Goal: Transaction & Acquisition: Purchase product/service

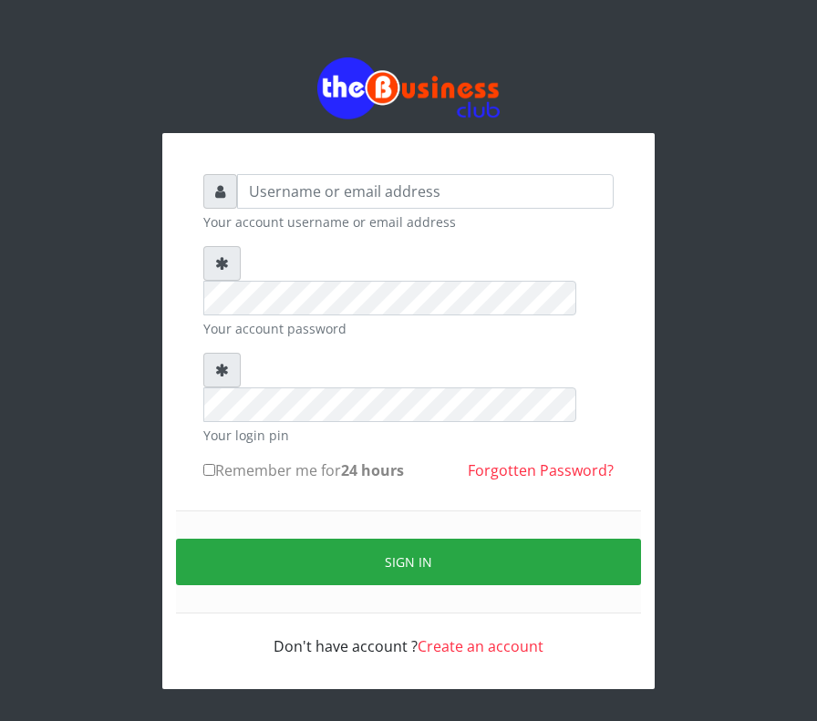
click at [85, 136] on div "Your account username or email address Your account password Your login pin Rem…" at bounding box center [408, 373] width 656 height 746
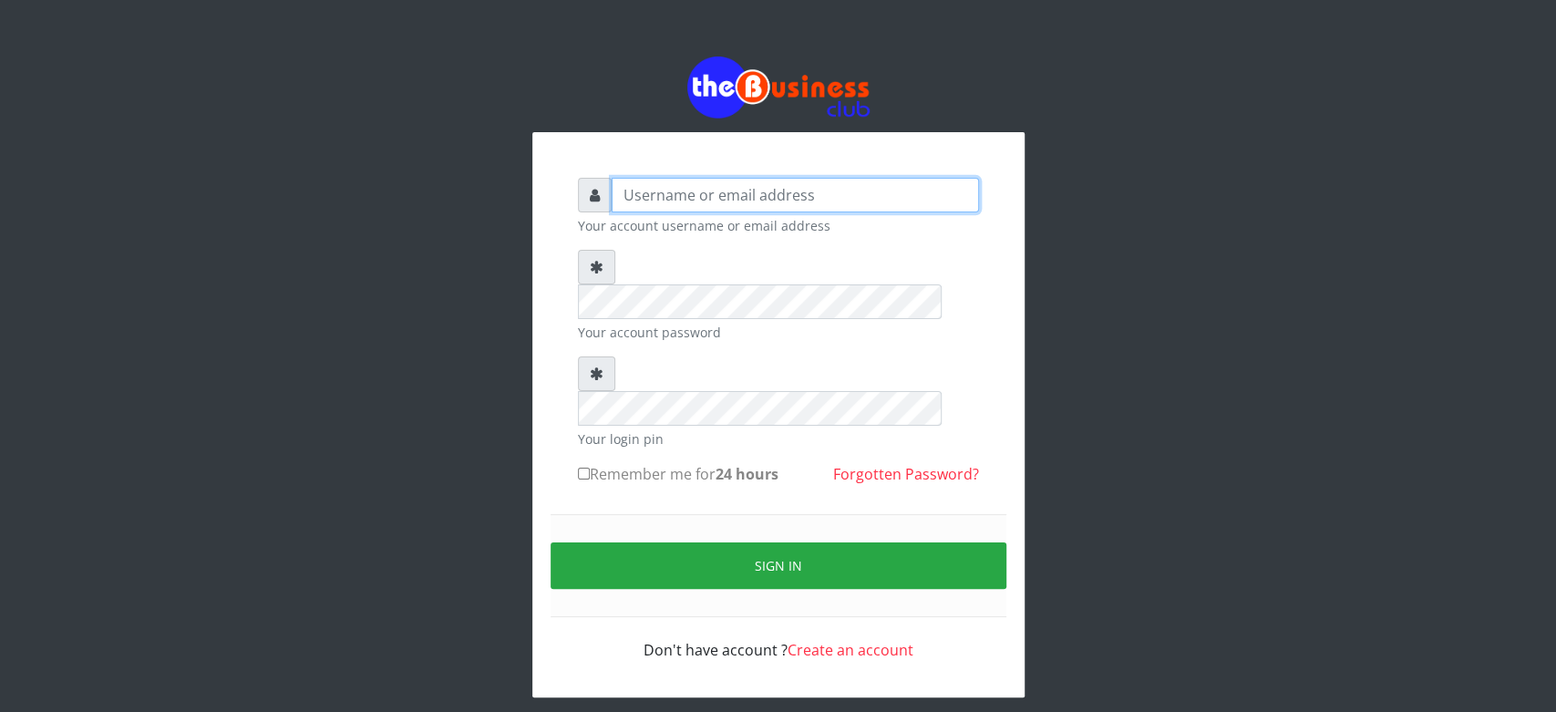
click at [628, 202] on input "text" at bounding box center [794, 195] width 367 height 35
type input "Saremater"
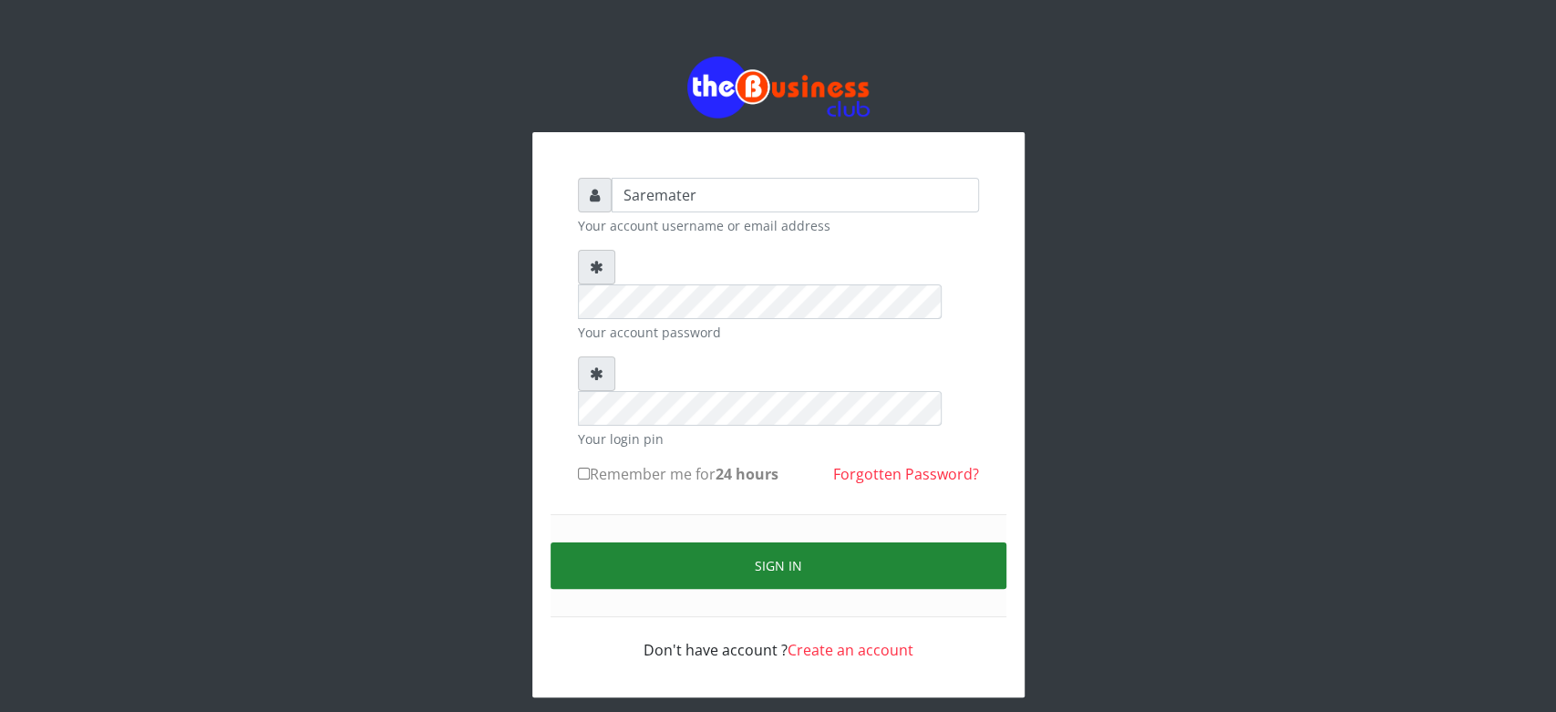
click at [780, 542] on button "Sign in" at bounding box center [778, 565] width 456 height 46
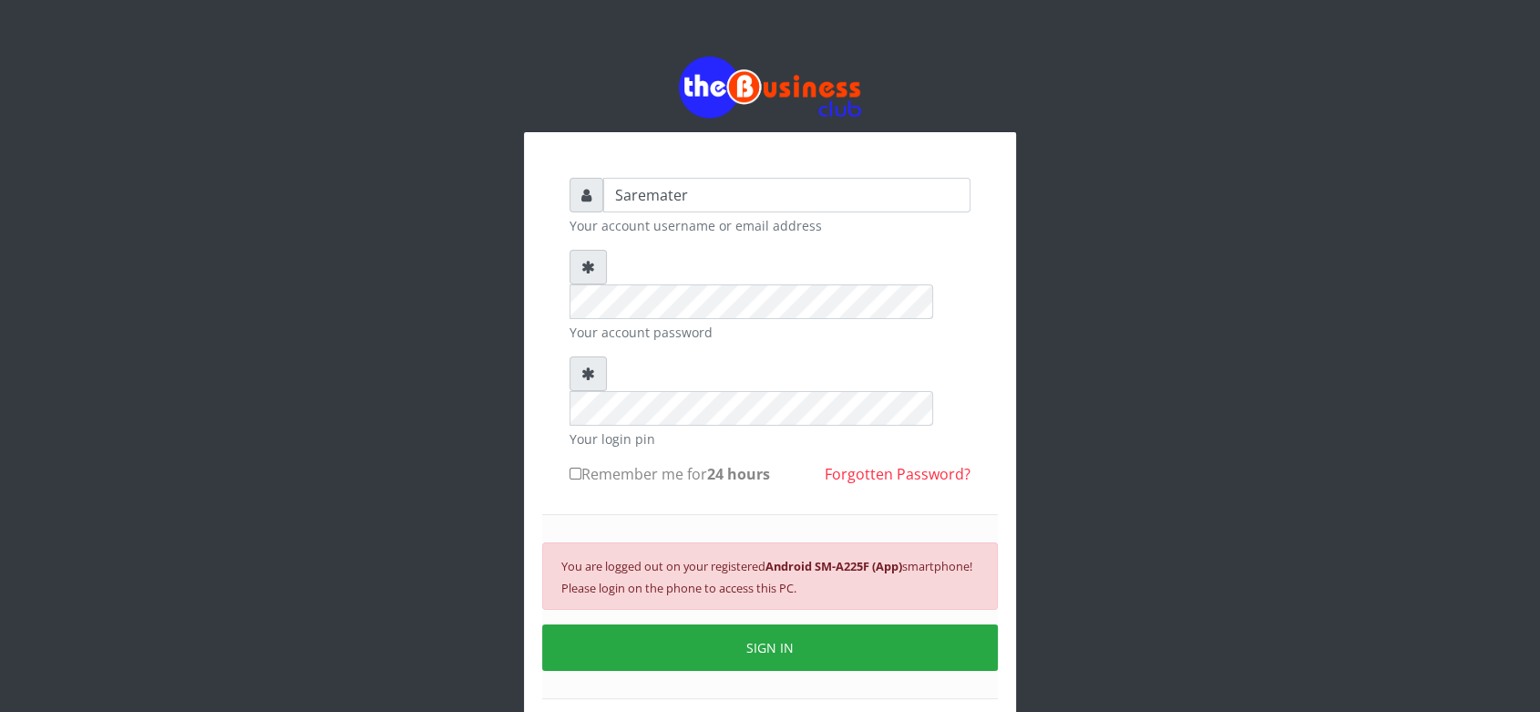
click at [264, 252] on div "Saremater Your account username or email address Your account password Your log…" at bounding box center [770, 418] width 1039 height 836
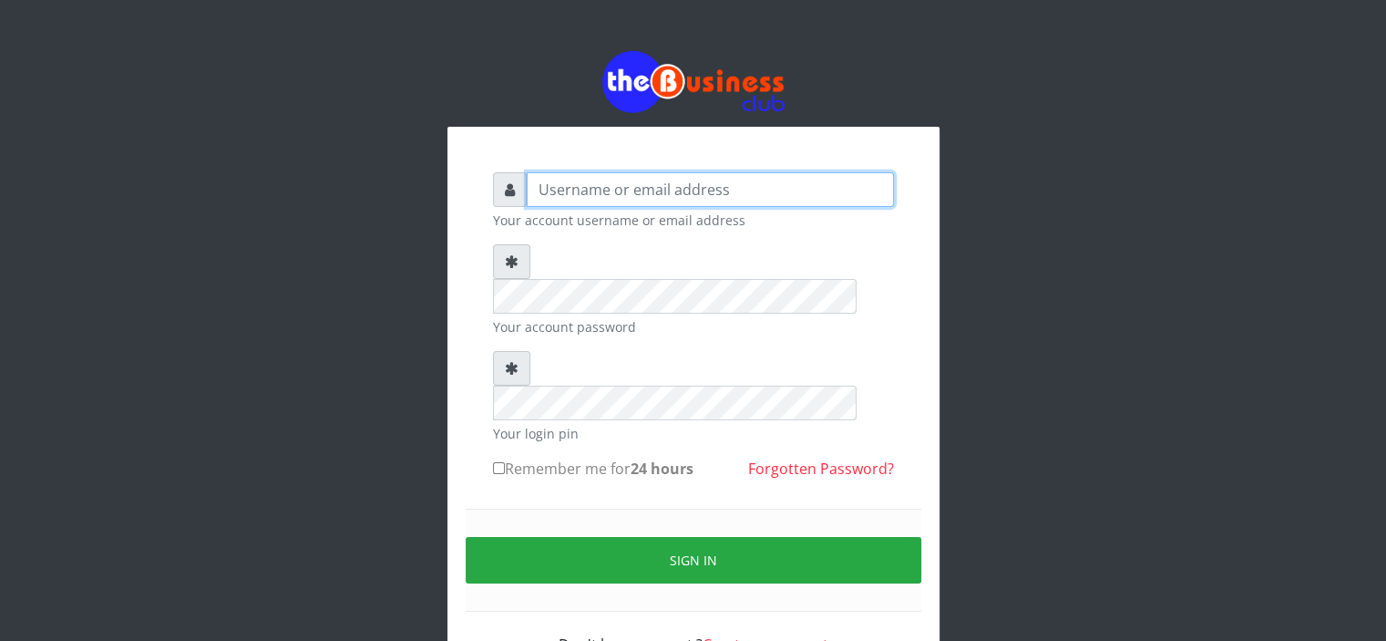
click at [649, 195] on input "text" at bounding box center [710, 189] width 367 height 35
type input "Saremater"
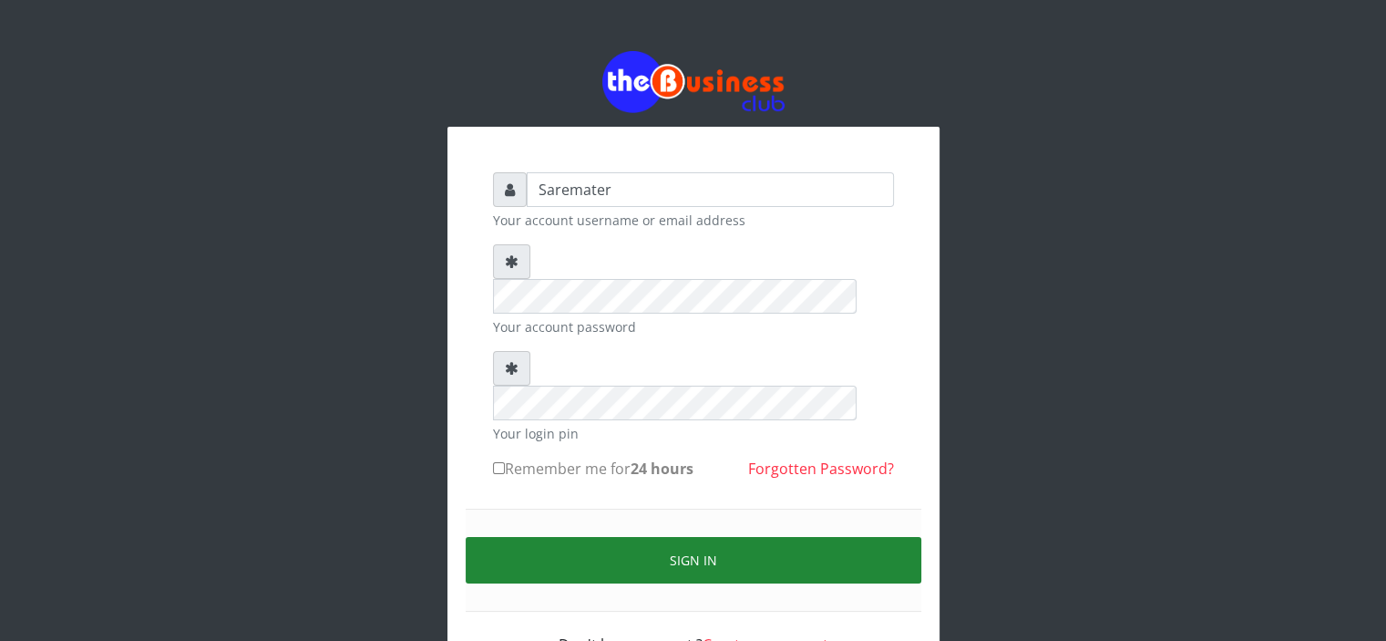
click at [683, 537] on button "Sign in" at bounding box center [694, 560] width 456 height 46
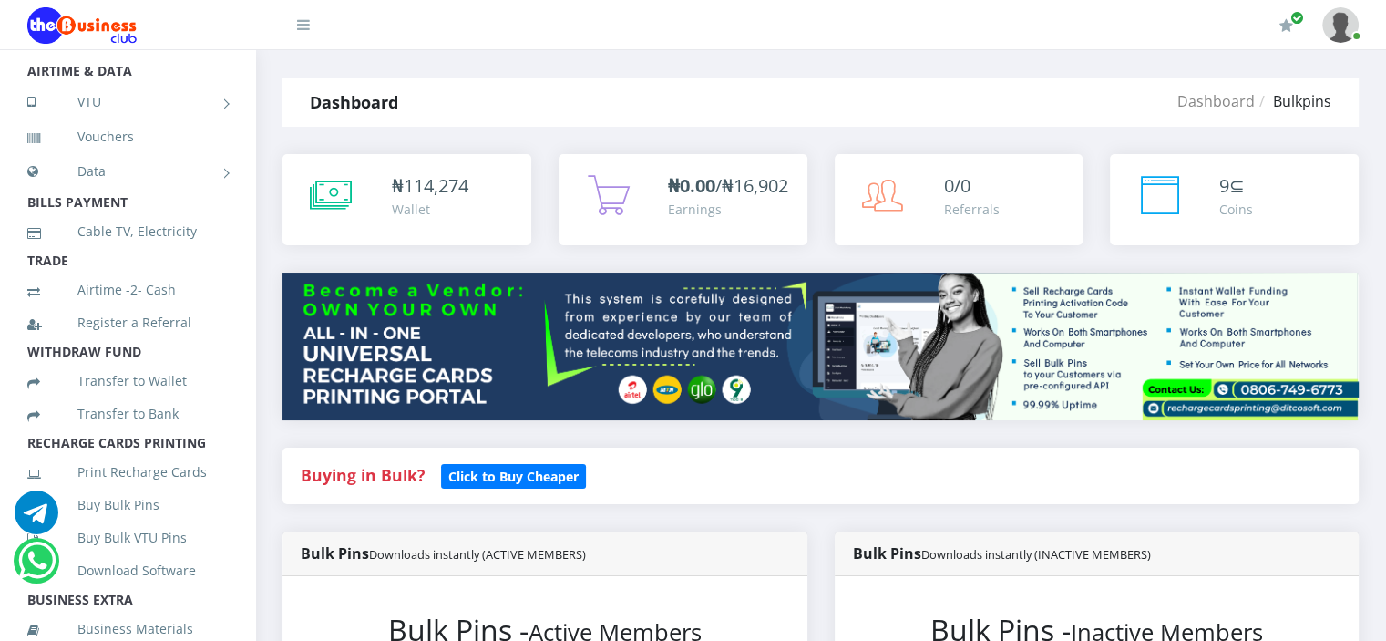
scroll to position [184, 0]
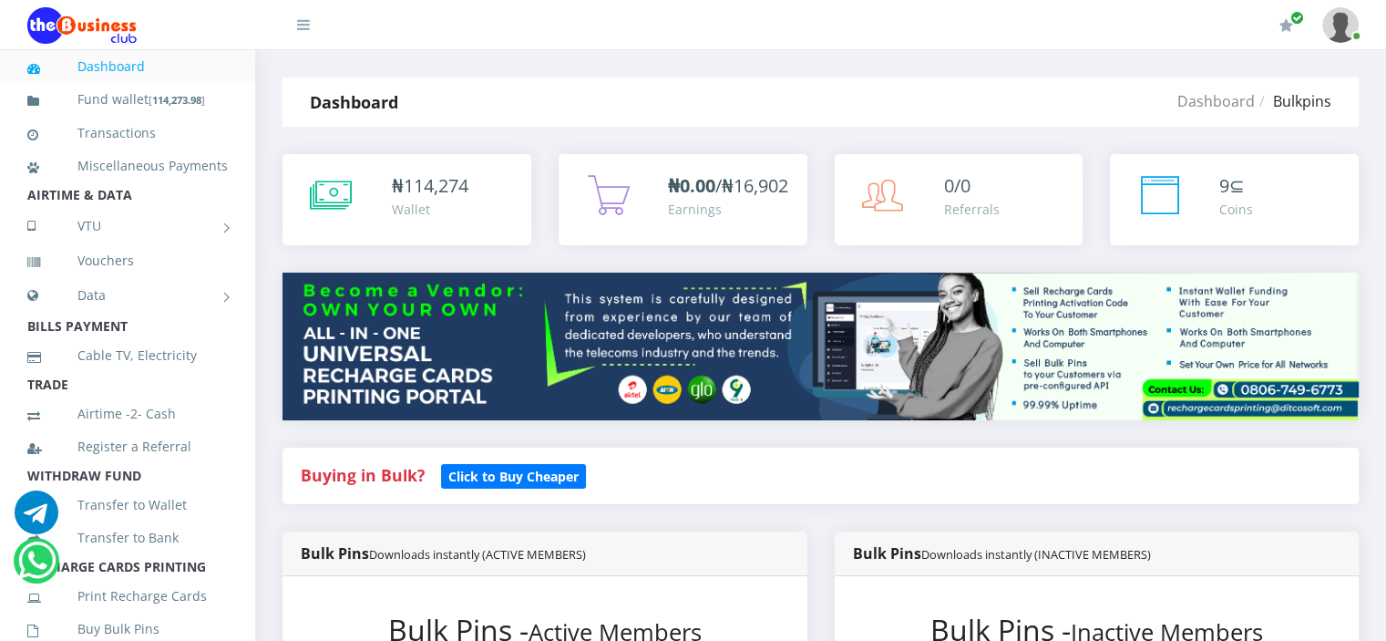
click at [667, 555] on div "Bulk Pins Downloads instantly (ACTIVE MEMBERS)" at bounding box center [544, 553] width 525 height 45
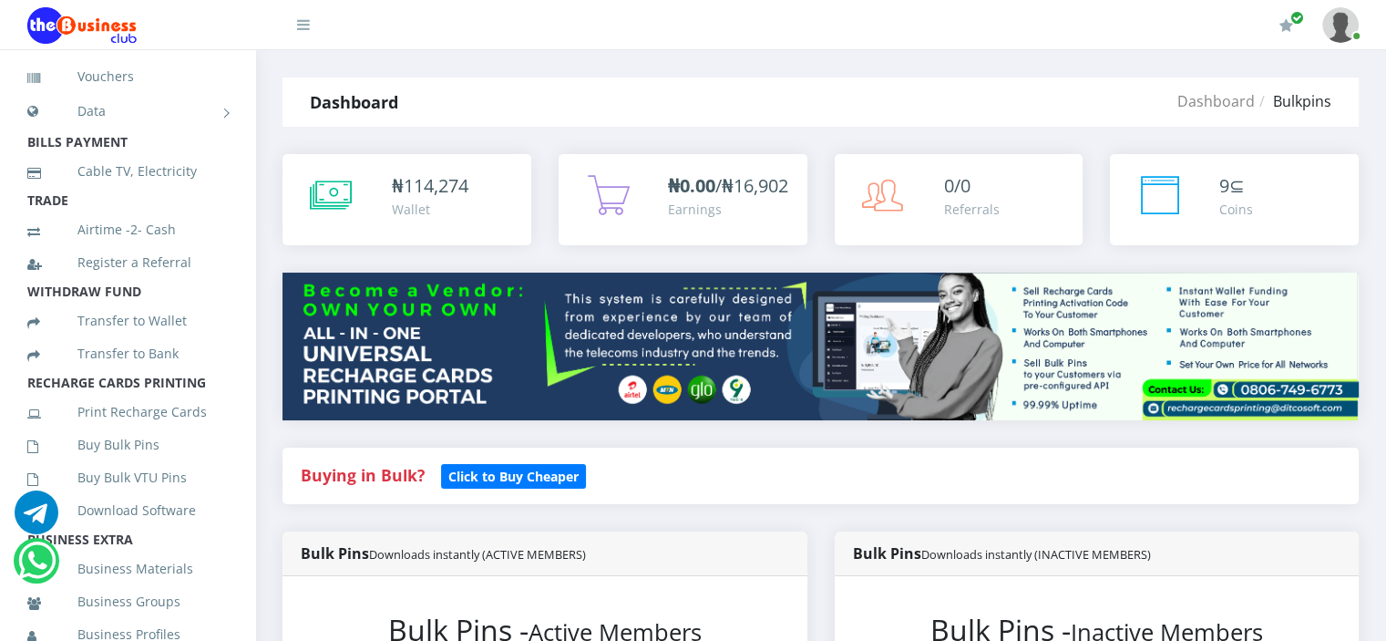
scroll to position [208, 0]
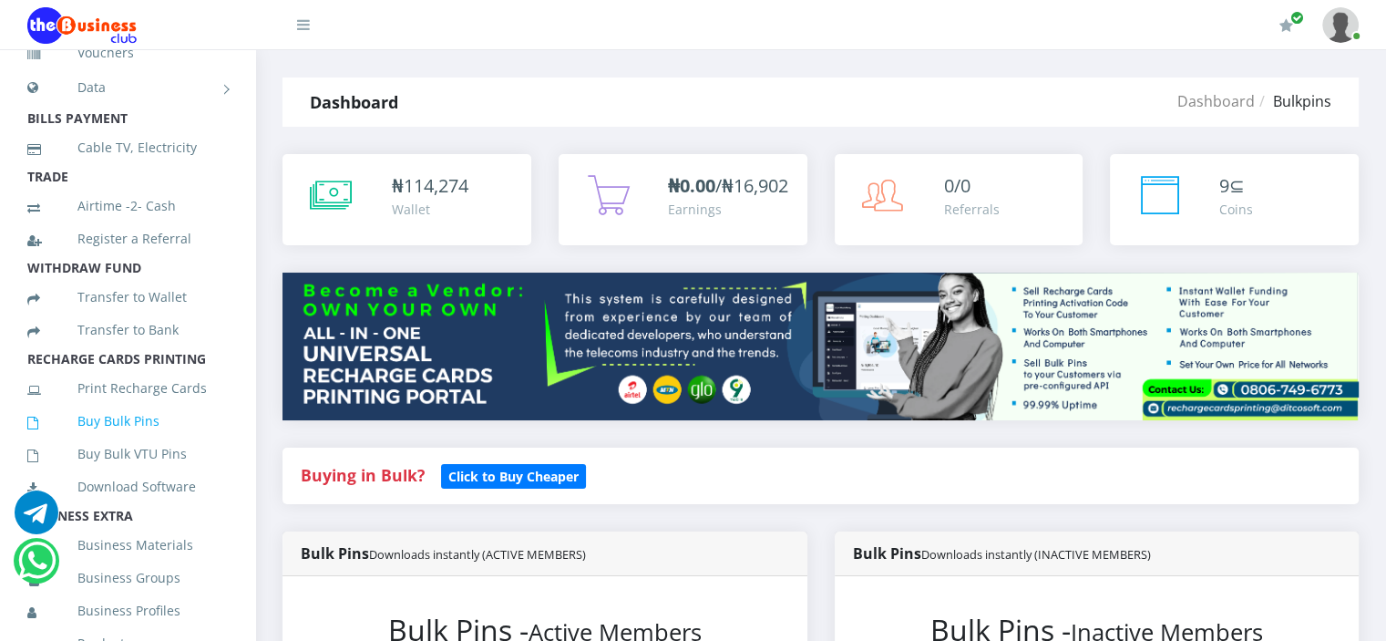
click at [103, 442] on link "Buy Bulk Pins" at bounding box center [127, 421] width 200 height 42
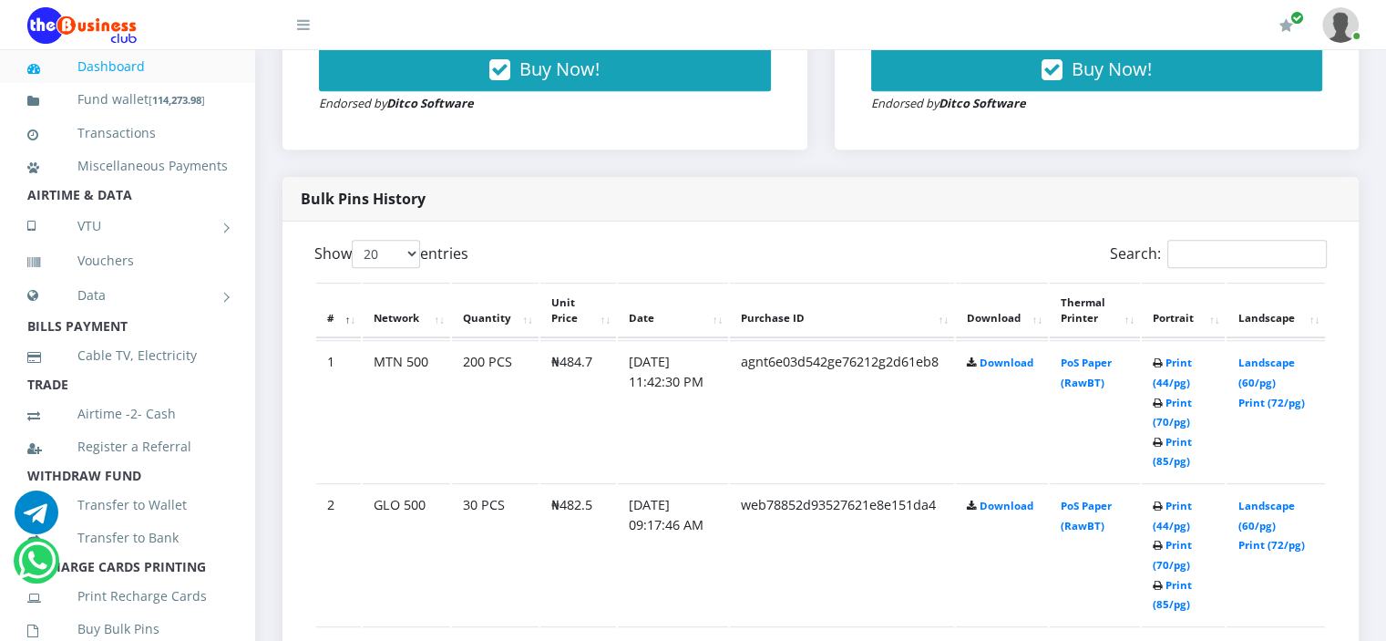
scroll to position [806, 0]
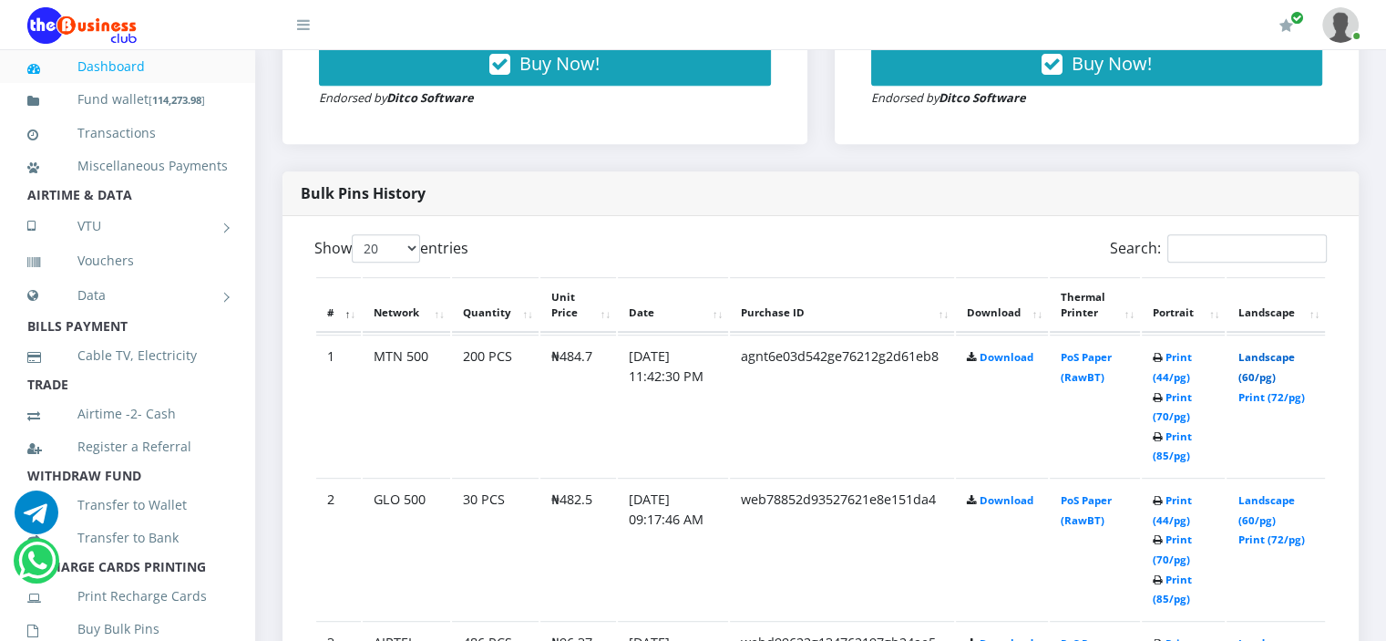
click at [1265, 375] on link "Landscape (60/pg)" at bounding box center [1266, 367] width 56 height 34
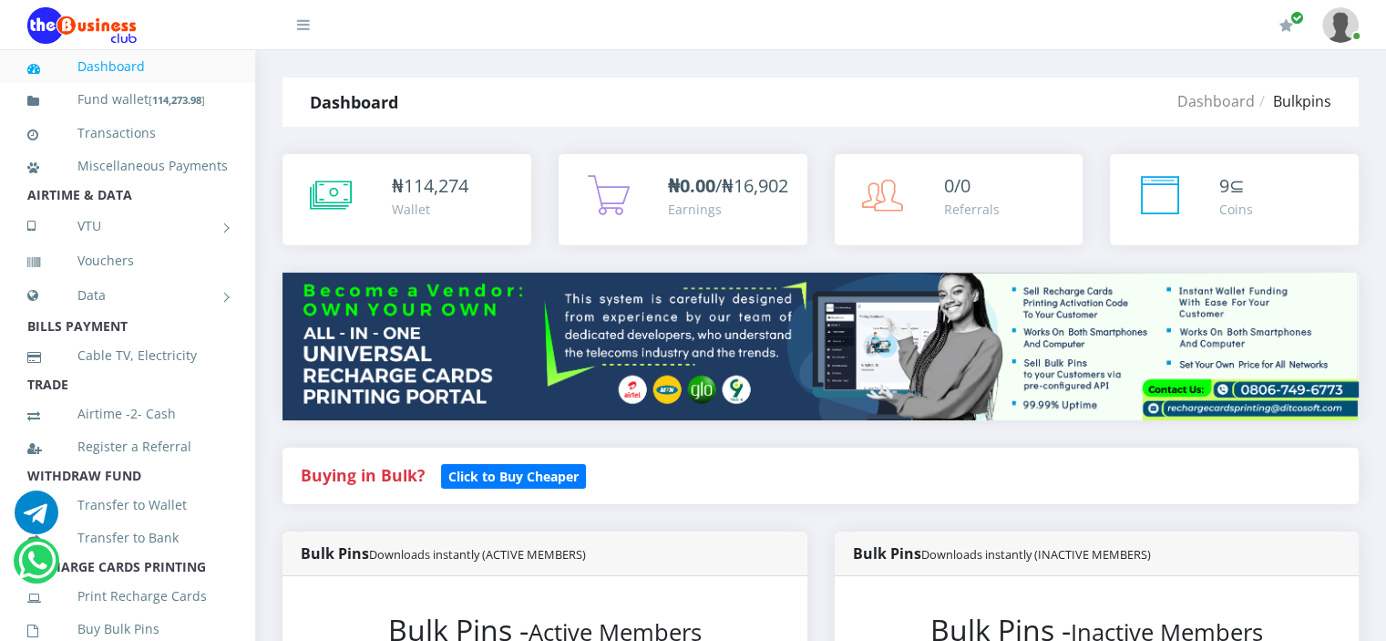
scroll to position [234, 0]
click at [649, 504] on div "Buying in Bulk?   Click to Buy Cheaper" at bounding box center [820, 475] width 1076 height 56
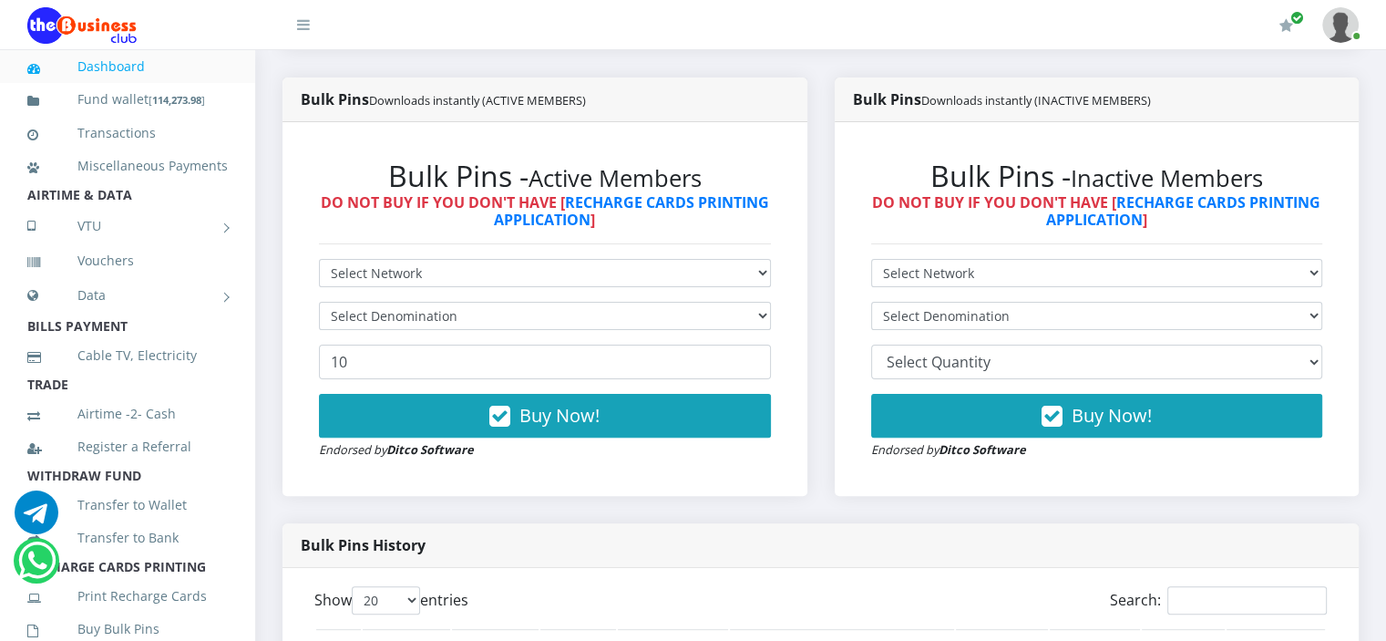
scroll to position [455, 0]
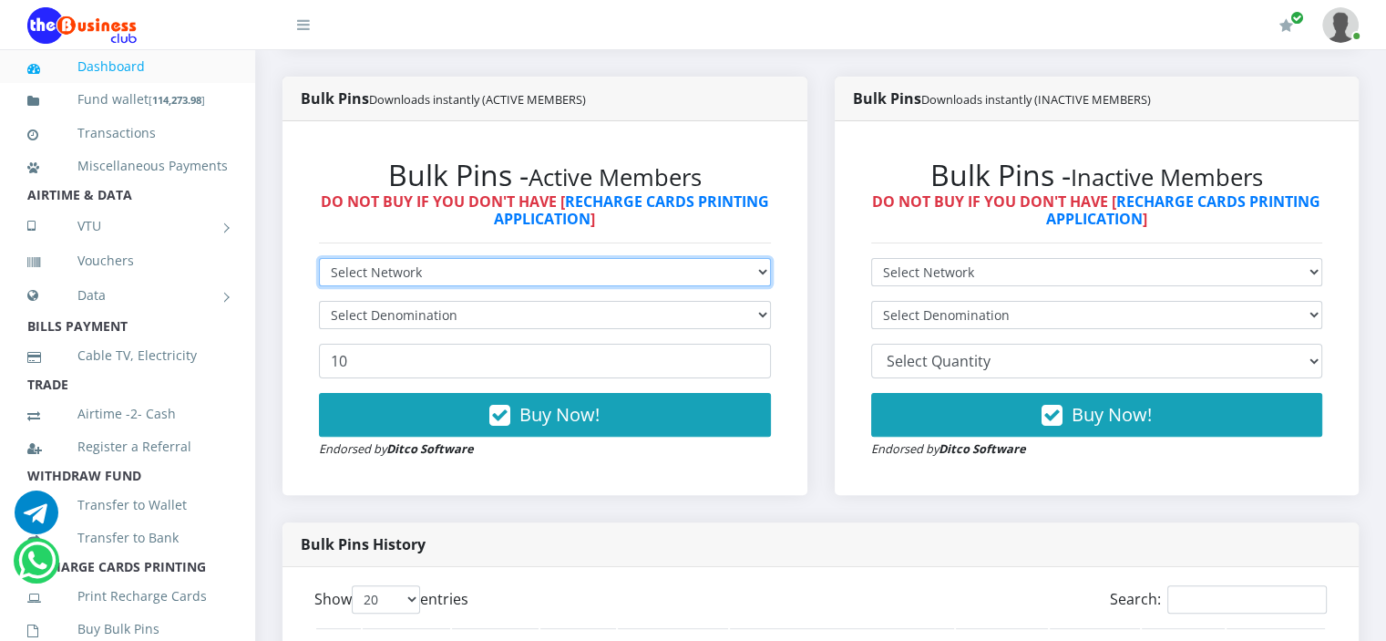
click at [661, 286] on select "Select Network MTN Globacom 9Mobile Airtel" at bounding box center [545, 272] width 452 height 28
select select "Airtel"
click at [319, 278] on select "Select Network MTN Globacom 9Mobile Airtel" at bounding box center [545, 272] width 452 height 28
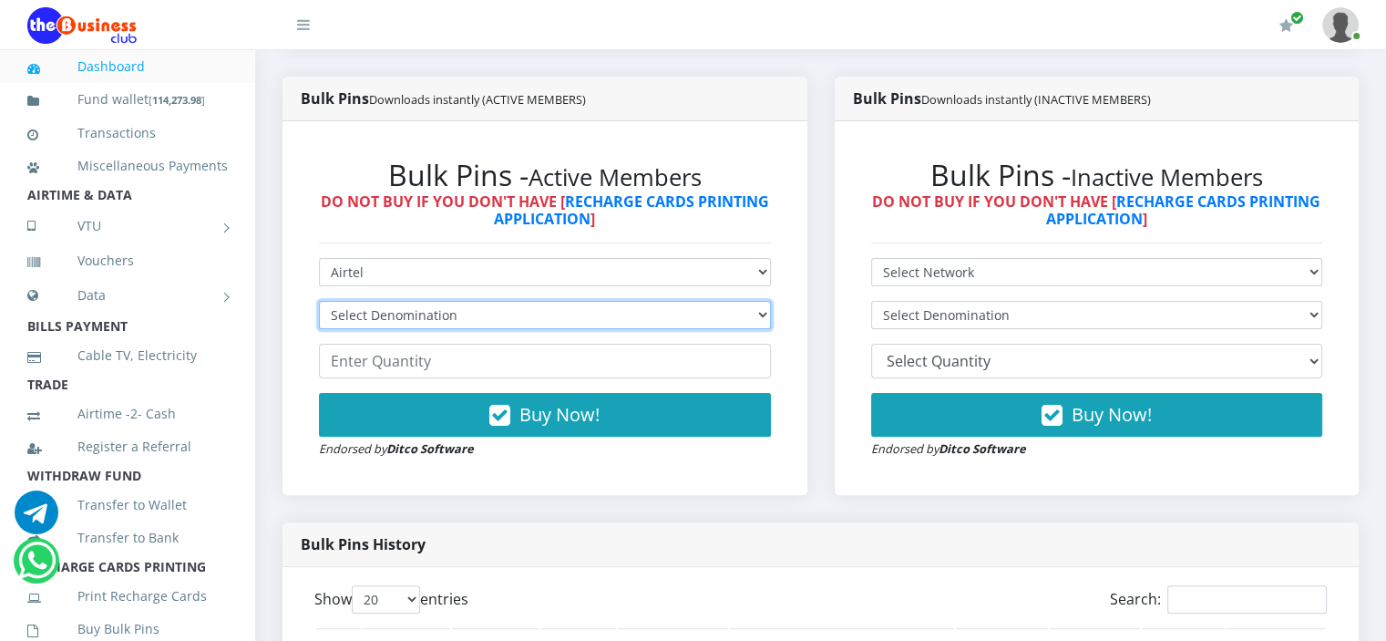
click at [565, 329] on select "Select Denomination Airtel NGN100 - ₦96.37 Airtel NGN200 - ₦192.74 Airtel NGN50…" at bounding box center [545, 315] width 452 height 28
select select "96.37-100"
click at [319, 321] on select "Select Denomination Airtel NGN100 - ₦96.37 Airtel NGN200 - ₦192.74 Airtel NGN50…" at bounding box center [545, 315] width 452 height 28
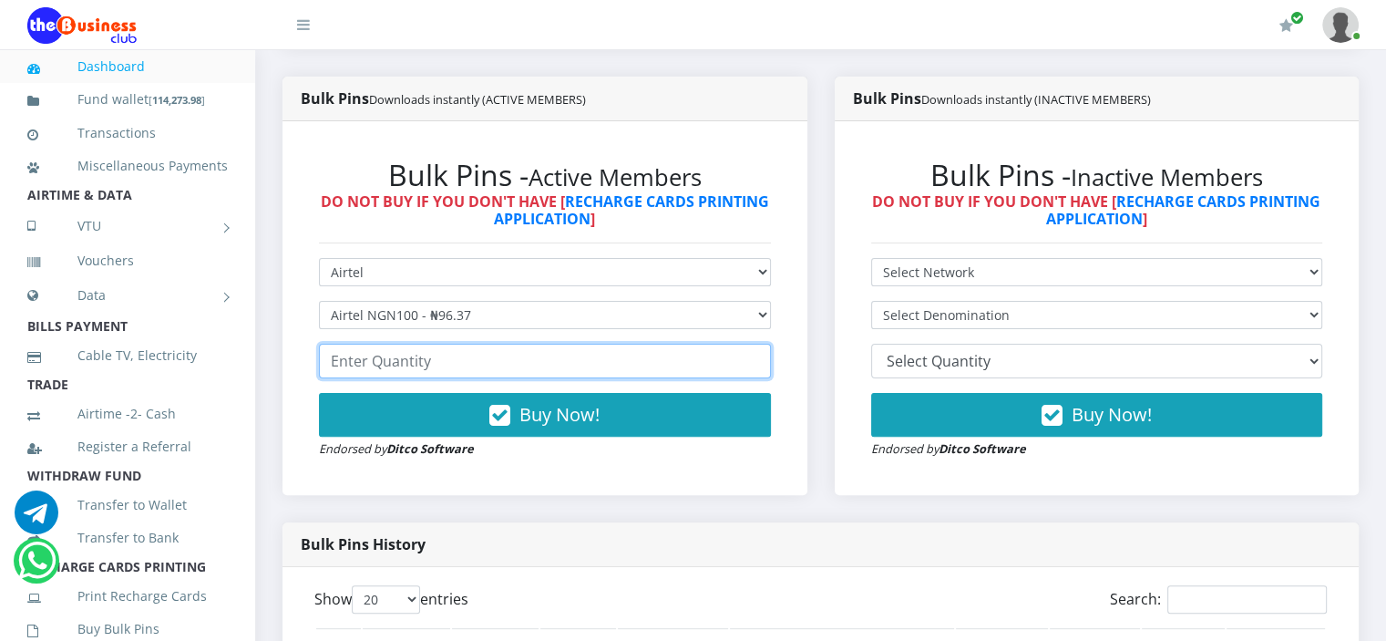
click at [548, 378] on input "number" at bounding box center [545, 361] width 452 height 35
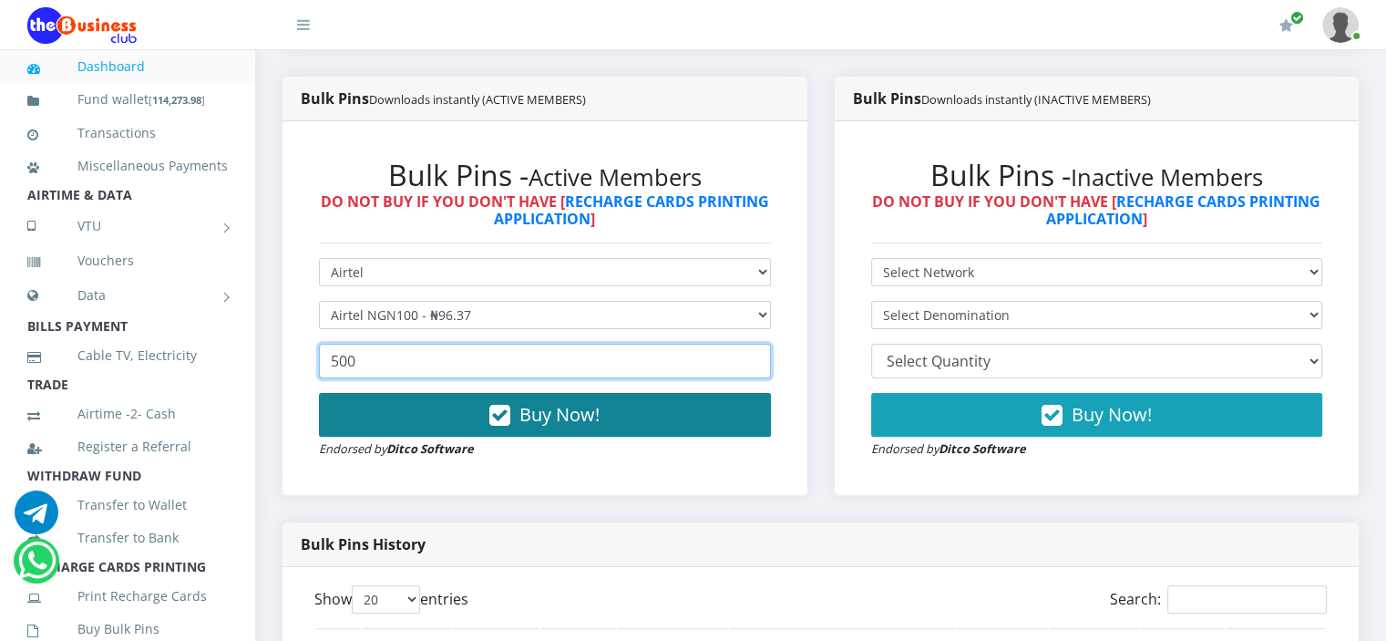
type input "500"
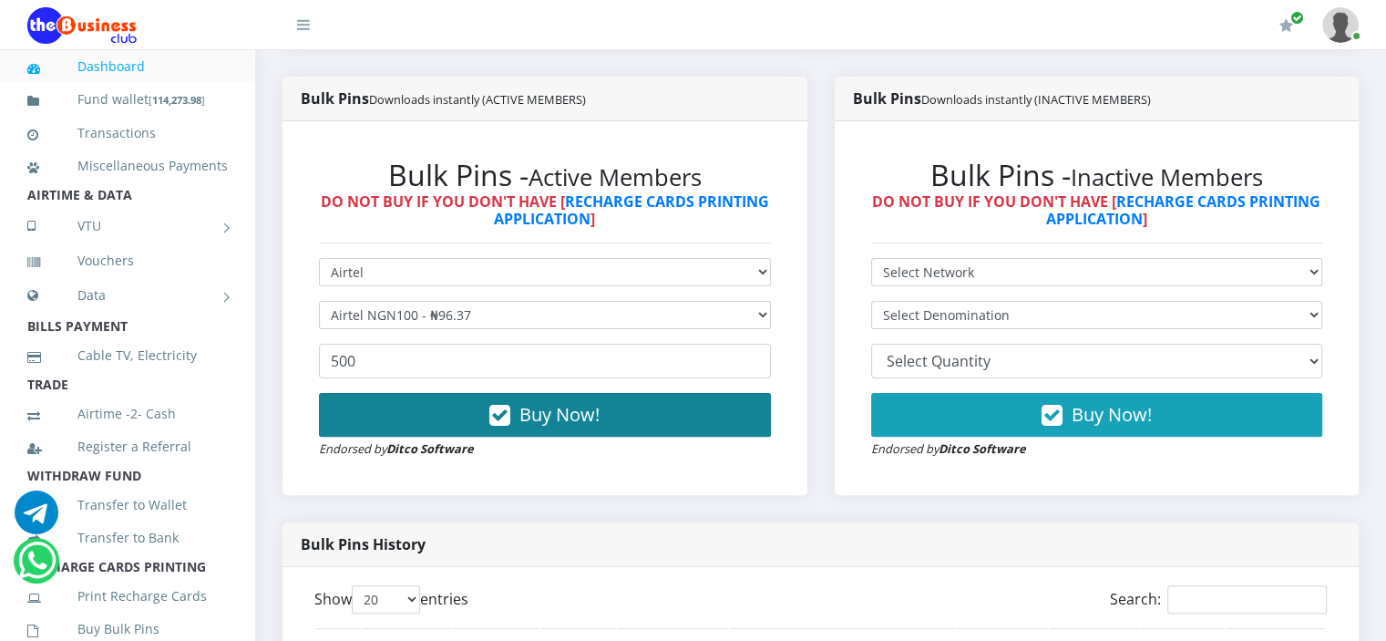
click at [556, 426] on span "Buy Now!" at bounding box center [559, 414] width 80 height 25
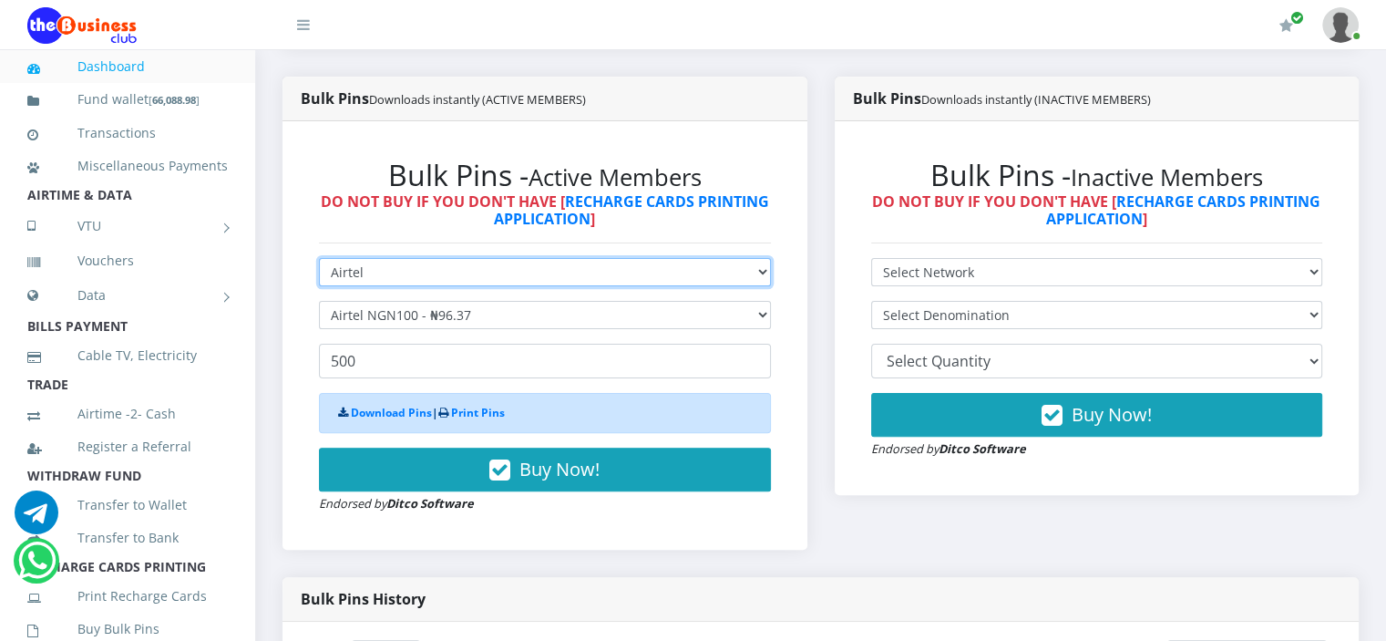
click at [553, 286] on select "Select Network MTN Globacom 9Mobile Airtel" at bounding box center [545, 272] width 452 height 28
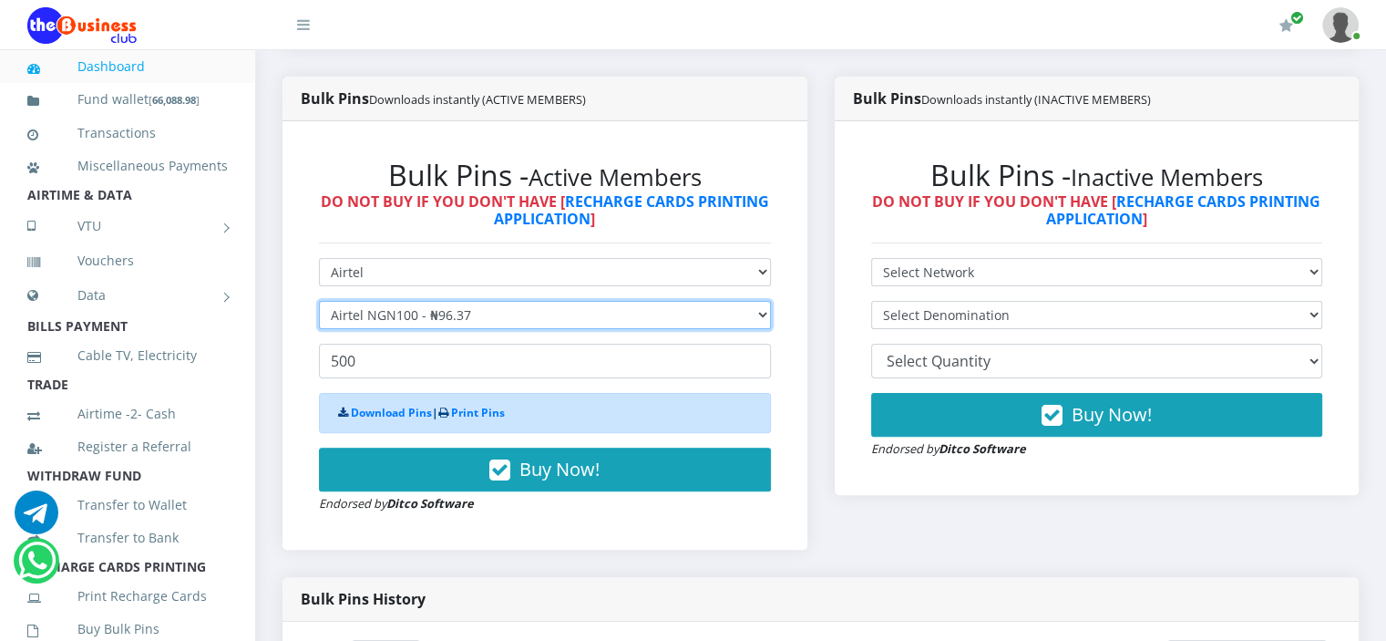
click at [553, 329] on select "Select Denomination Airtel NGN100 - ₦96.37 Airtel NGN200 - ₦192.74 Airtel NGN50…" at bounding box center [545, 315] width 452 height 28
select select "481.85-500"
click at [319, 321] on select "Select Denomination Airtel NGN100 - ₦96.37 Airtel NGN200 - ₦192.74 Airtel NGN50…" at bounding box center [545, 315] width 452 height 28
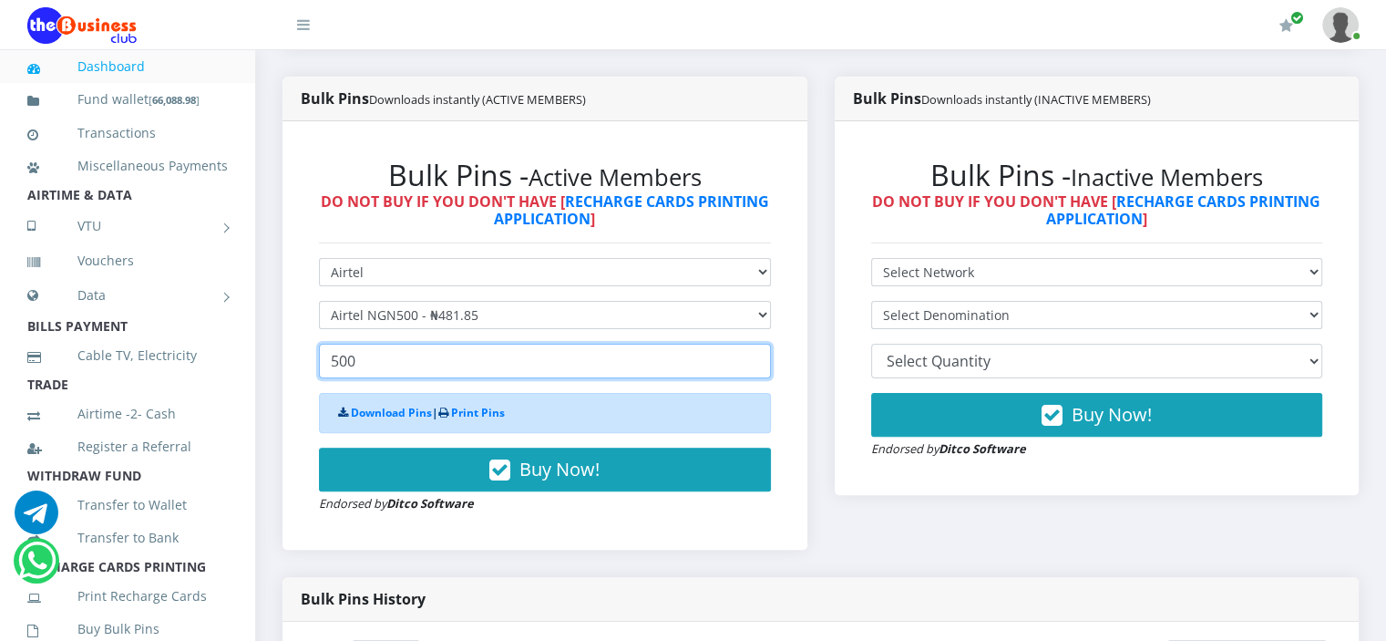
click at [330, 378] on input "500" at bounding box center [545, 361] width 452 height 35
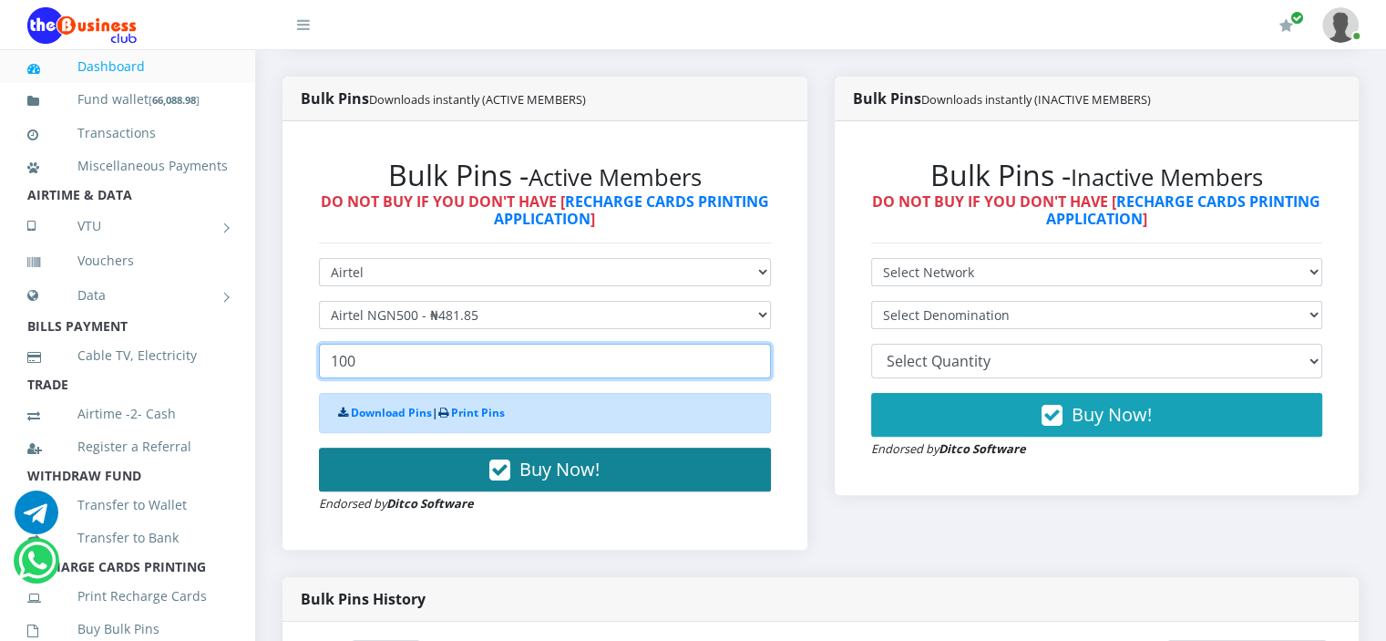
type input "100"
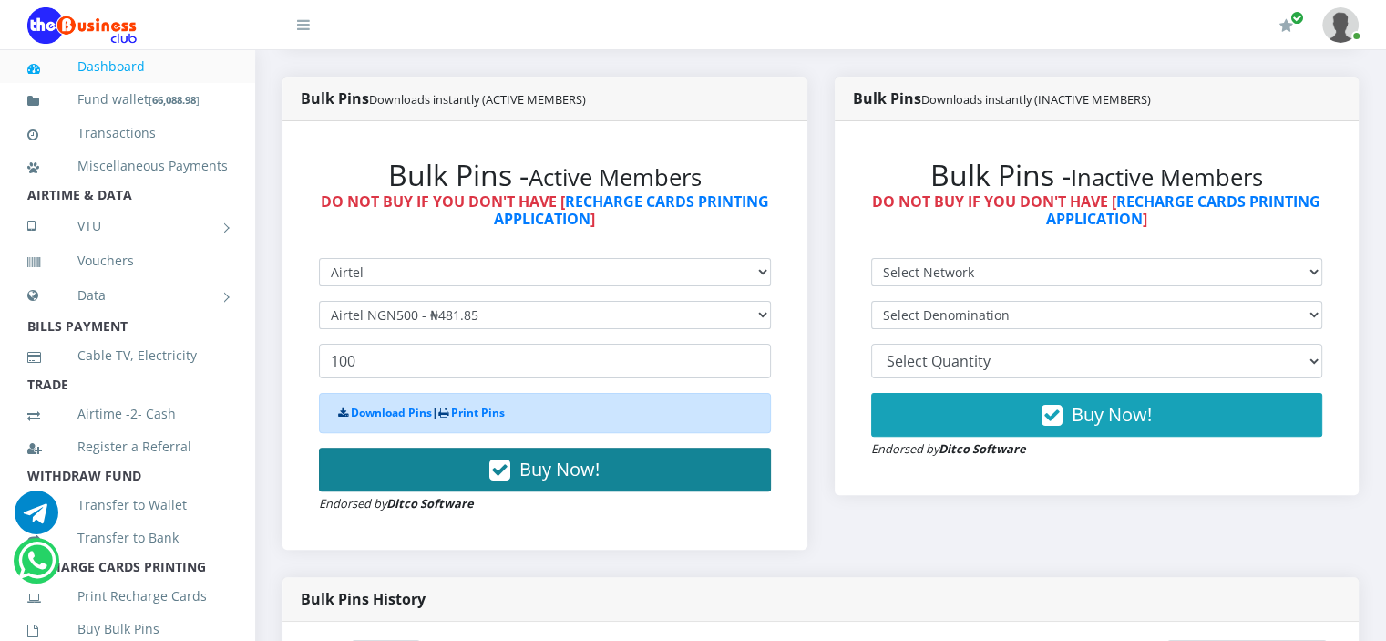
click at [554, 481] on span "Buy Now!" at bounding box center [559, 469] width 80 height 25
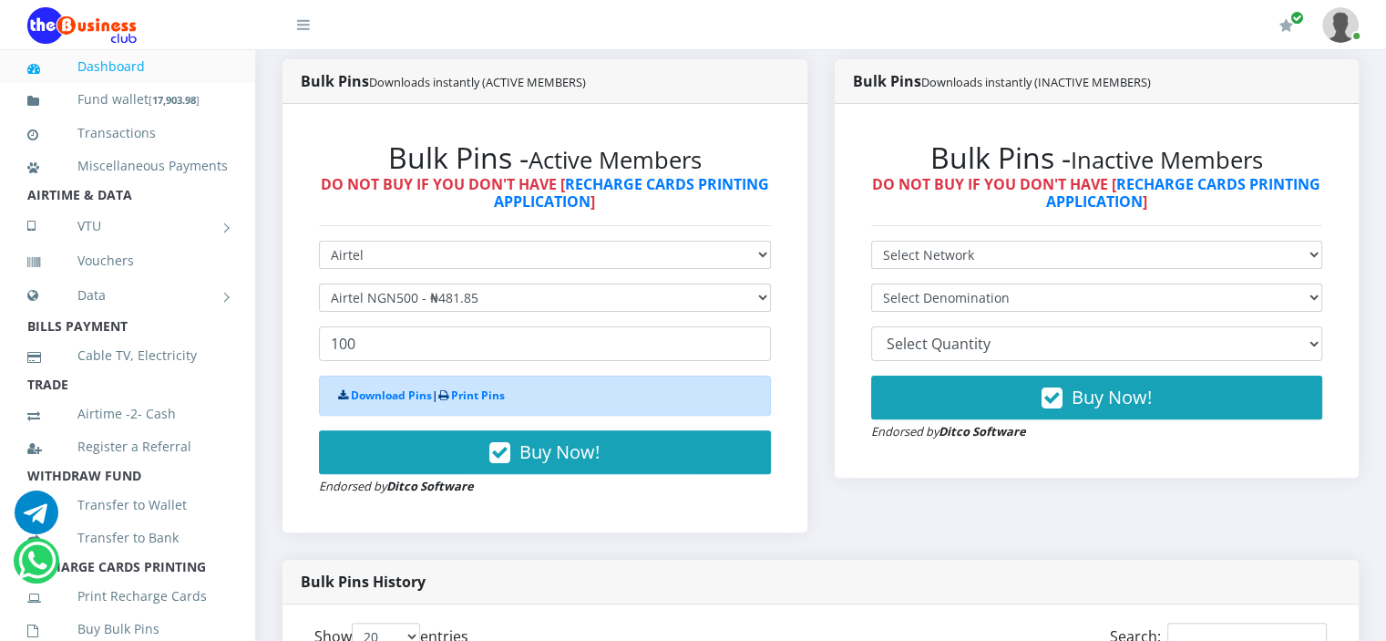
scroll to position [478, 0]
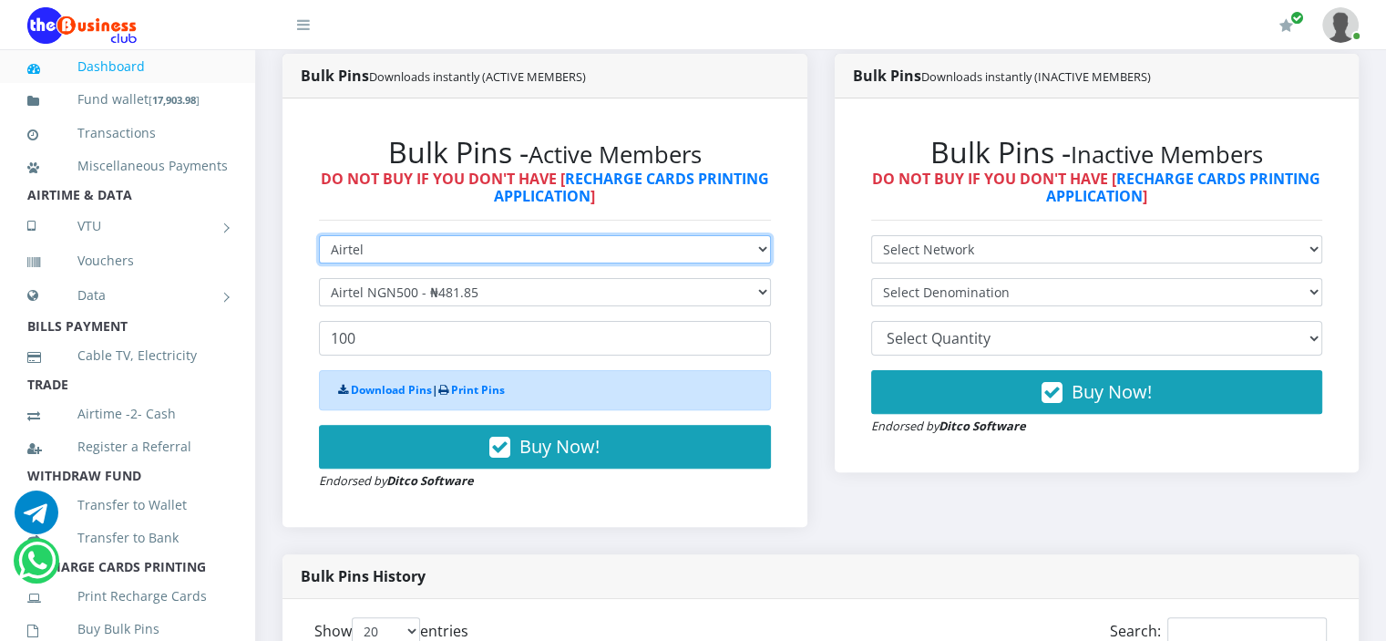
click at [511, 263] on select "Select Network MTN Globacom 9Mobile Airtel" at bounding box center [545, 249] width 452 height 28
select select "Glo"
click at [319, 255] on select "Select Network MTN Globacom 9Mobile Airtel" at bounding box center [545, 249] width 452 height 28
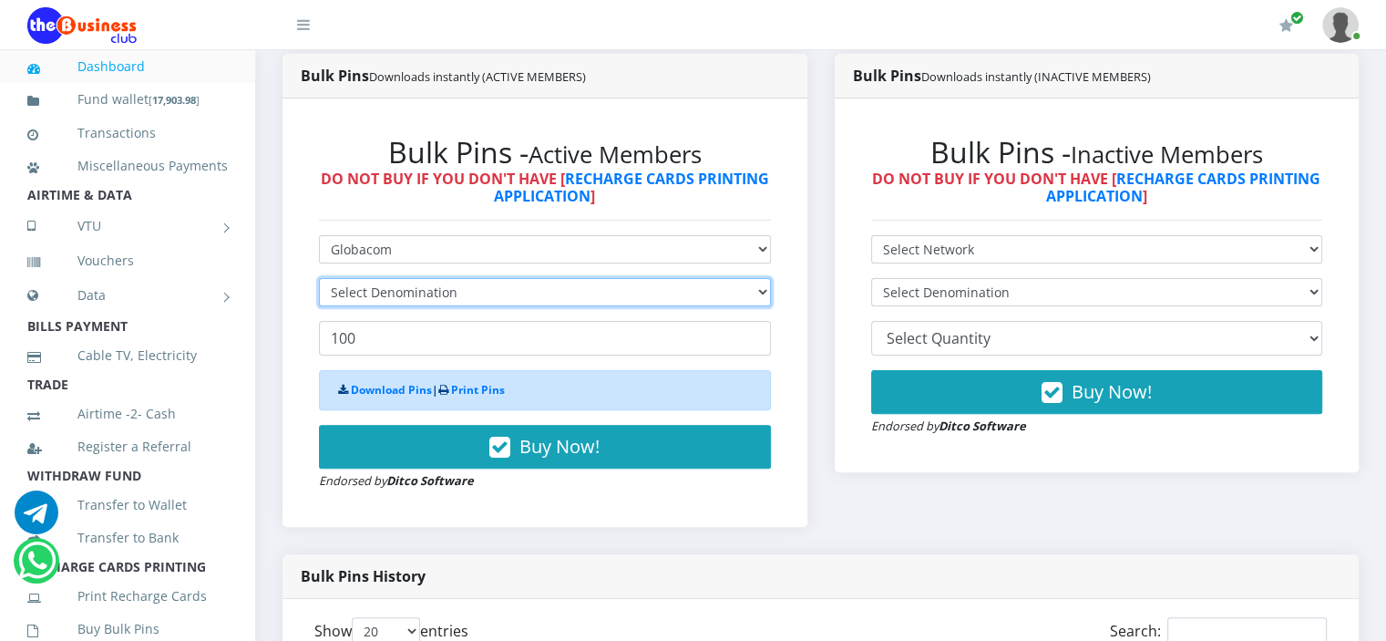
click at [496, 306] on select "Select Denomination" at bounding box center [545, 292] width 452 height 28
click at [506, 306] on select "Select Denomination" at bounding box center [545, 292] width 452 height 28
click at [506, 306] on select "Select Denomination Glo NGN100 - ₦96.50 Glo NGN200 - ₦193.00 Glo NGN500 - ₦482.…" at bounding box center [545, 292] width 452 height 28
select select "193-200"
click at [319, 298] on select "Select Denomination Glo NGN100 - ₦96.50 Glo NGN200 - ₦193.00 Glo NGN500 - ₦482.…" at bounding box center [545, 292] width 452 height 28
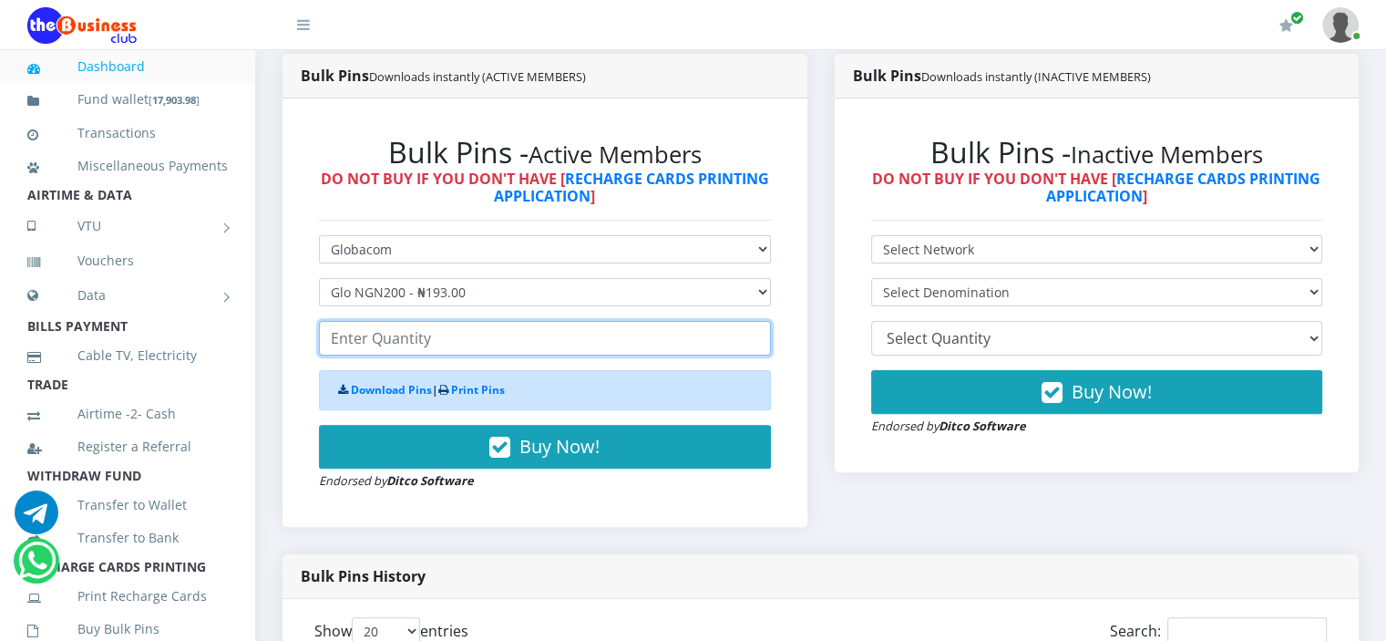
click at [453, 355] on input "number" at bounding box center [545, 338] width 452 height 35
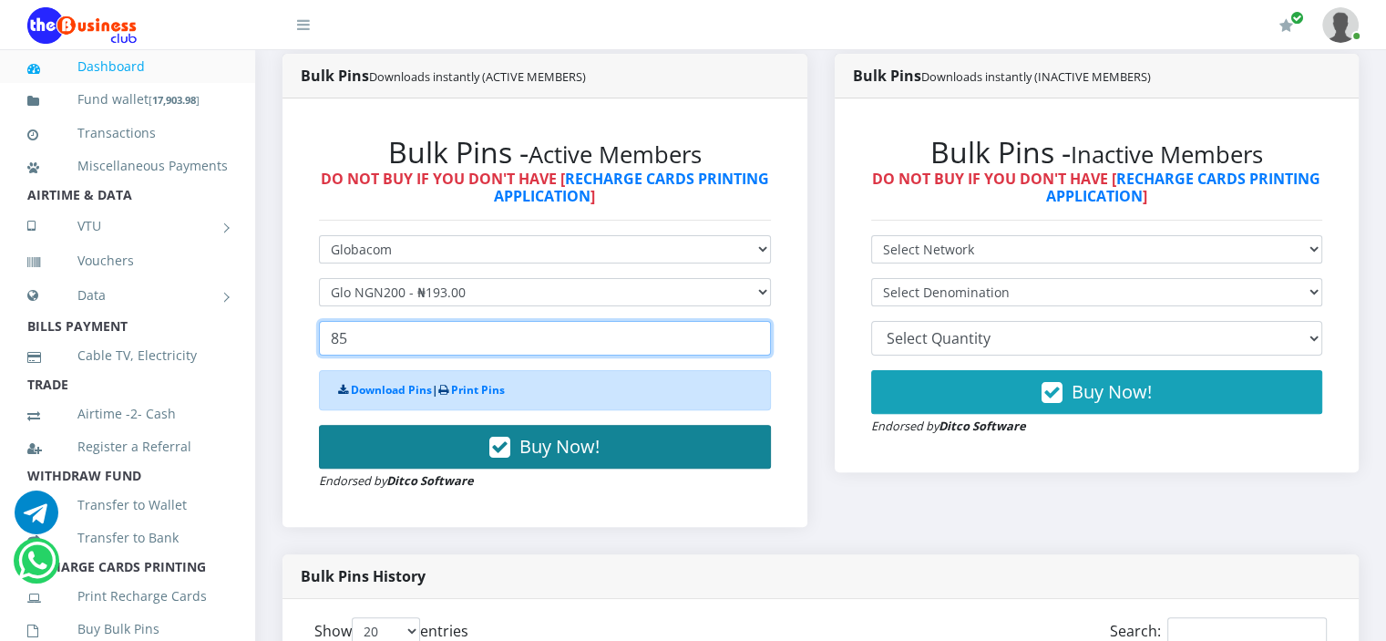
type input "85"
click at [597, 458] on span "Buy Now!" at bounding box center [559, 446] width 80 height 25
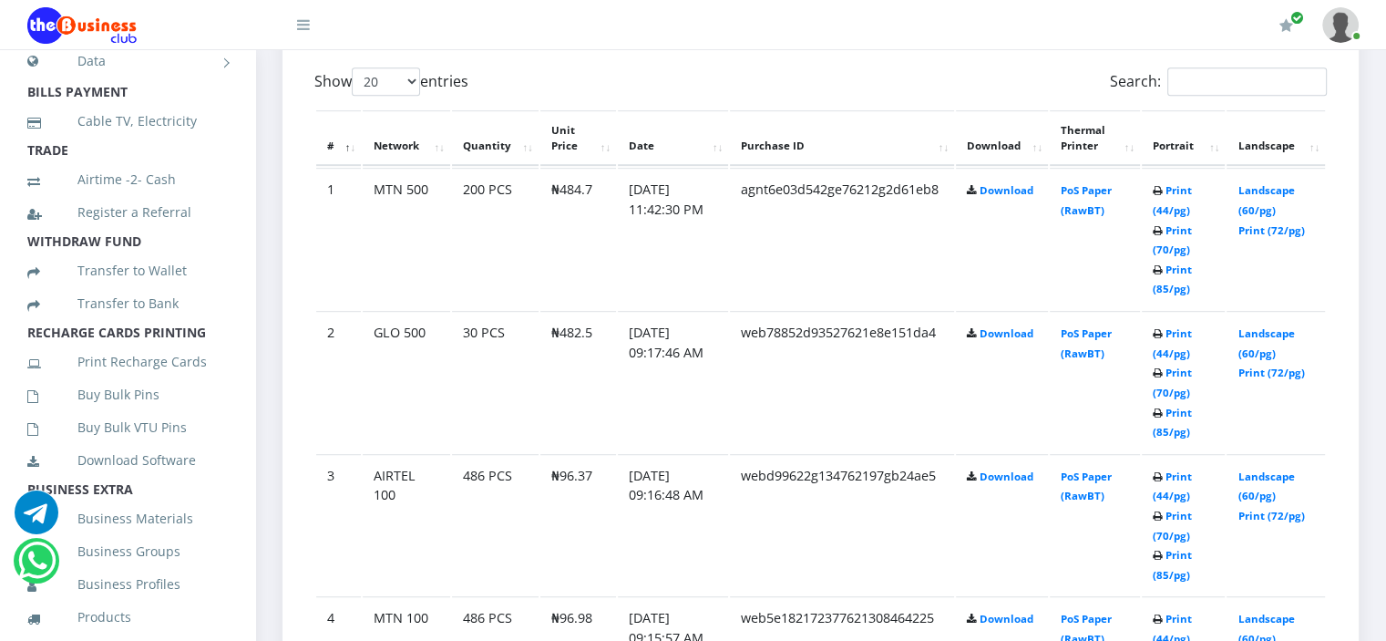
scroll to position [259, 0]
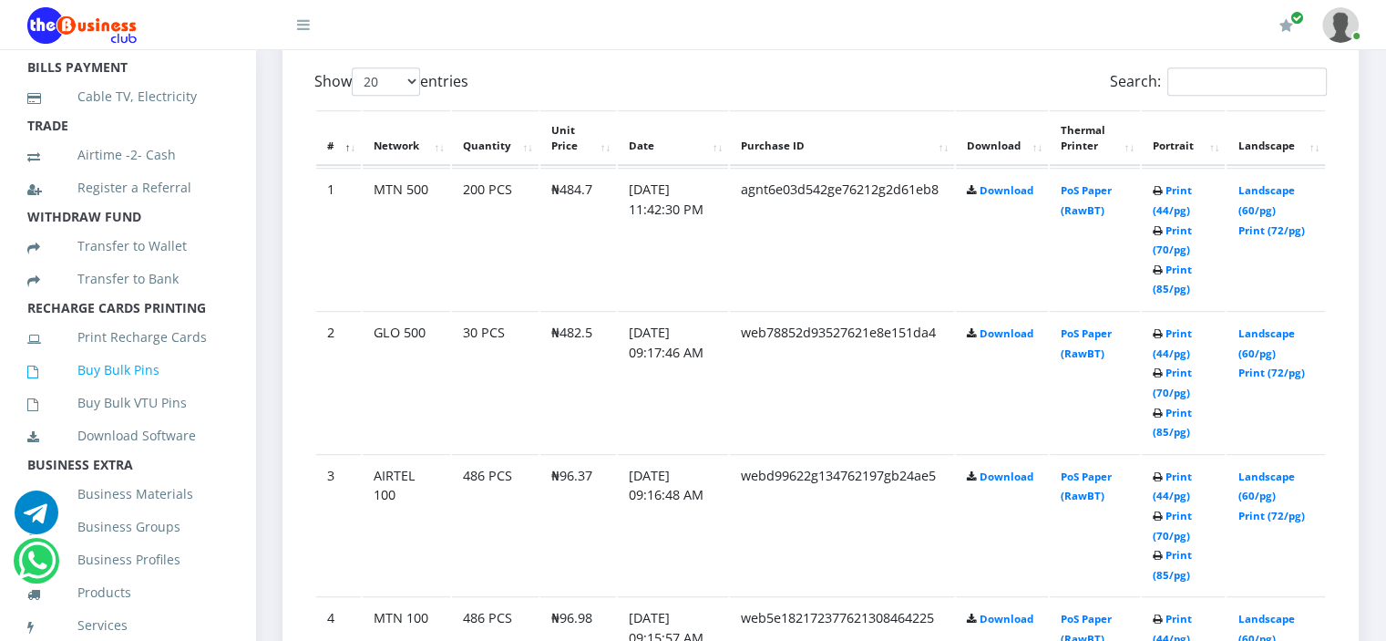
click at [121, 385] on link "Buy Bulk Pins" at bounding box center [127, 370] width 200 height 42
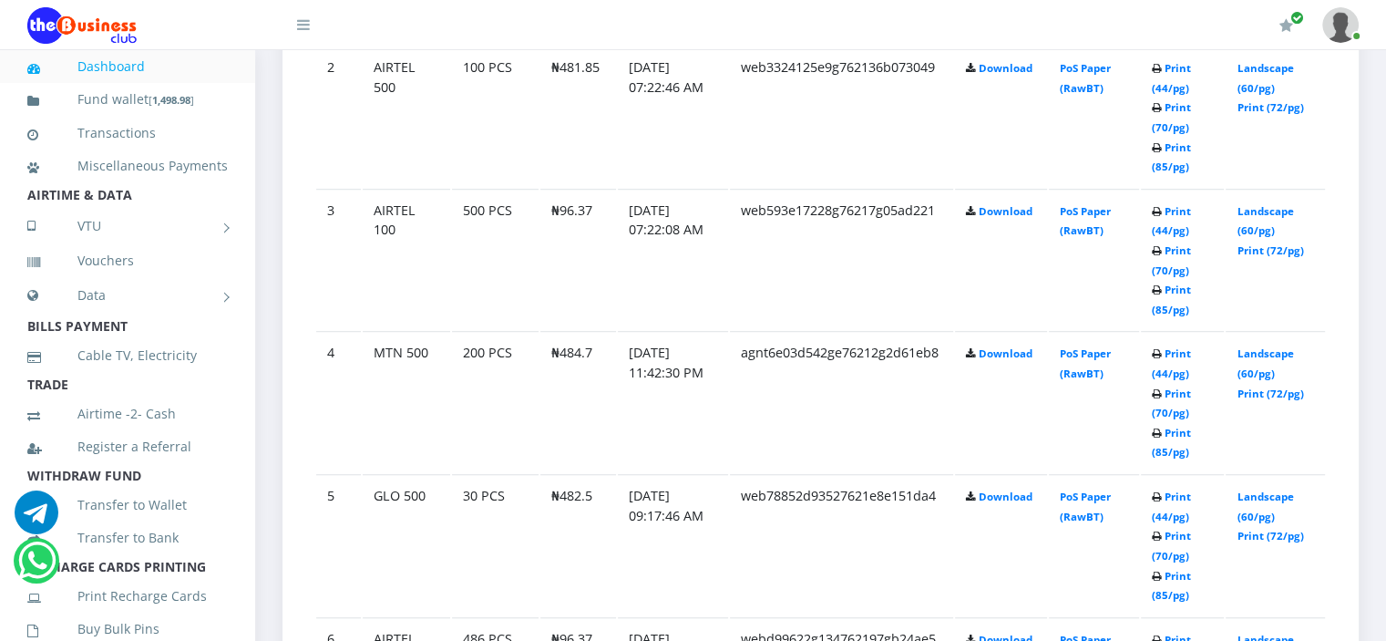
scroll to position [1211, 0]
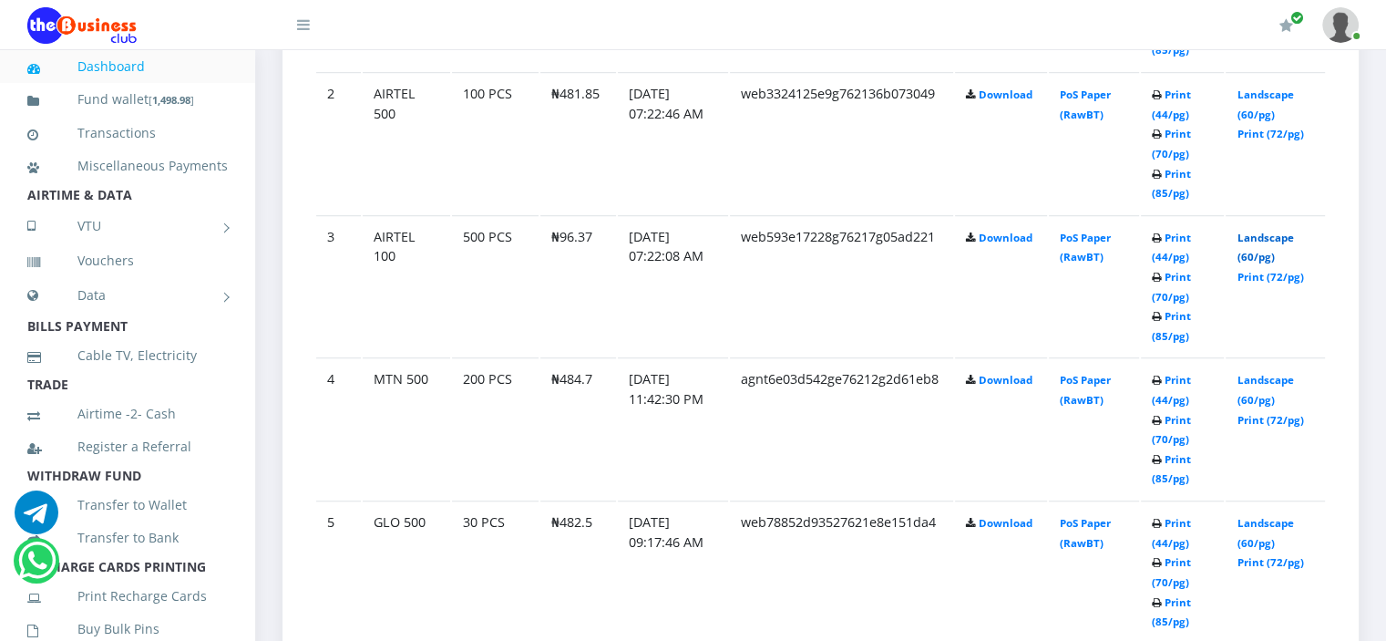
click at [1253, 252] on link "Landscape (60/pg)" at bounding box center [1265, 248] width 56 height 34
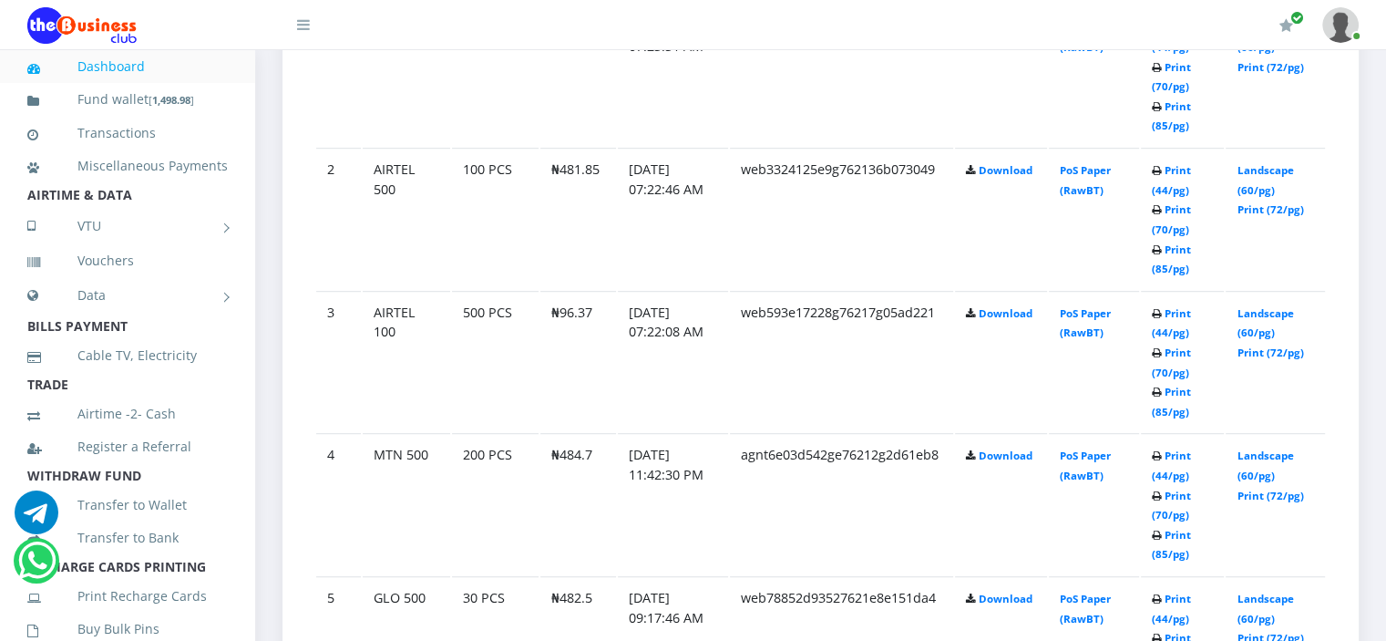
scroll to position [1211, 0]
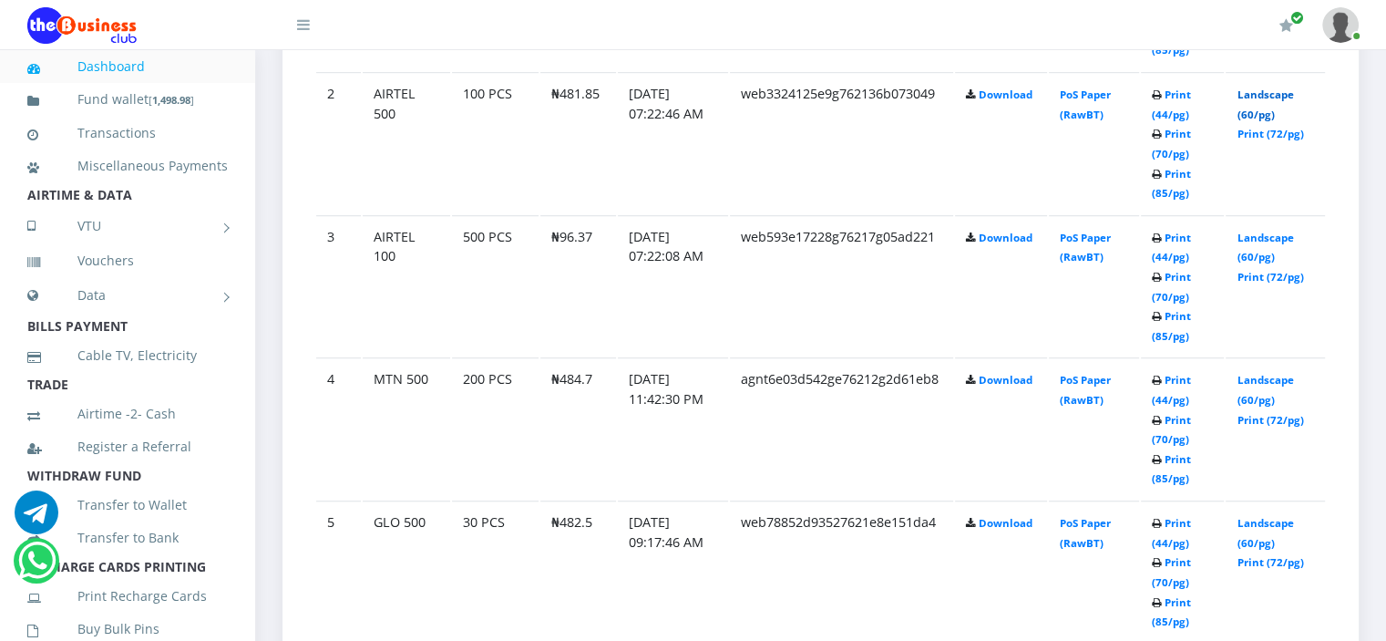
click at [1258, 110] on link "Landscape (60/pg)" at bounding box center [1265, 104] width 56 height 34
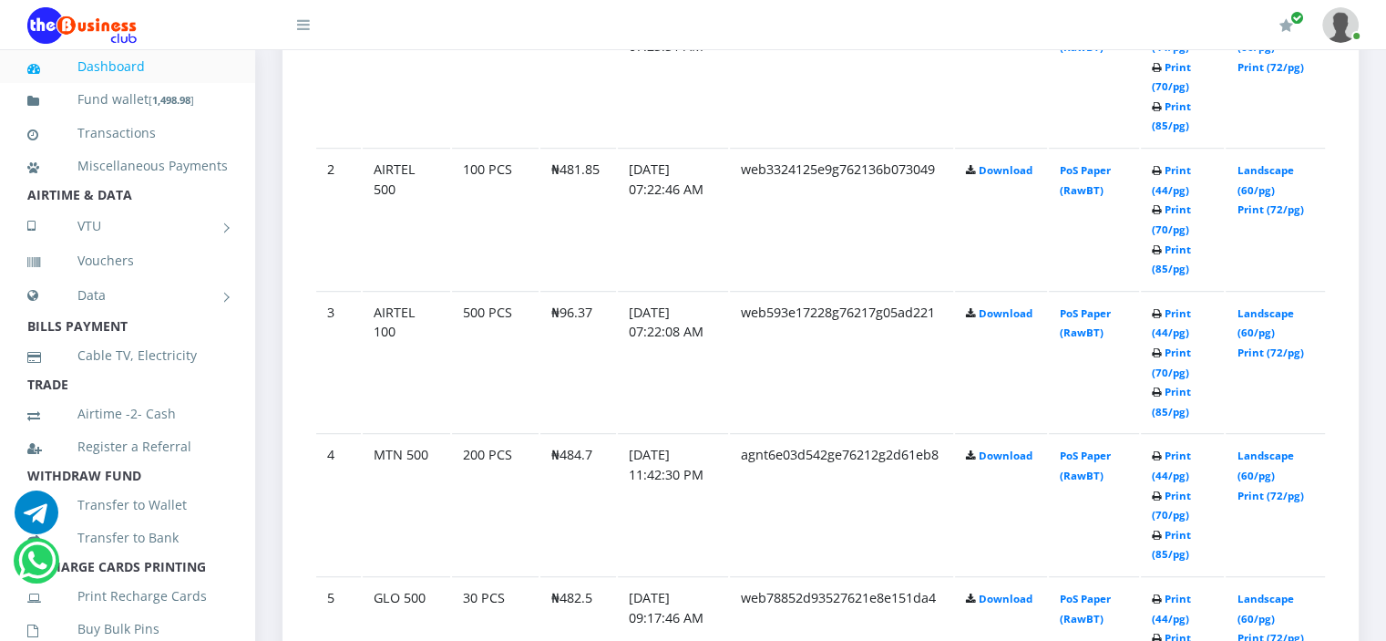
scroll to position [1211, 0]
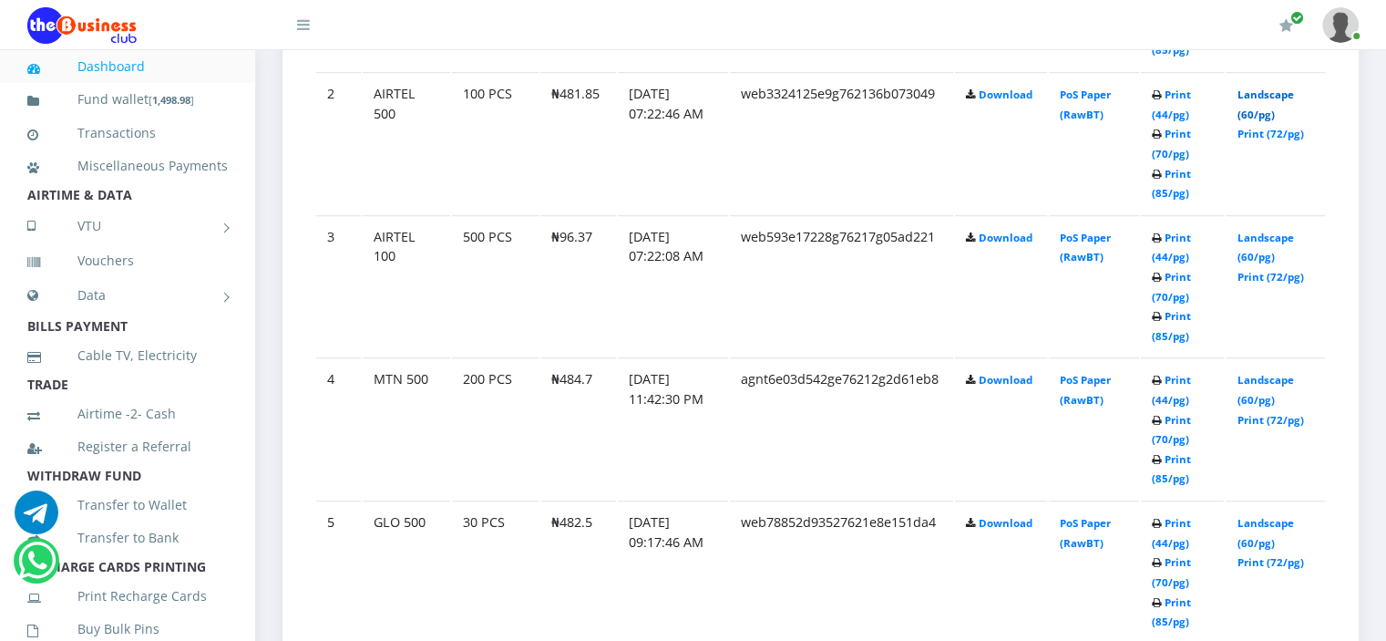
click at [1265, 112] on link "Landscape (60/pg)" at bounding box center [1265, 104] width 56 height 34
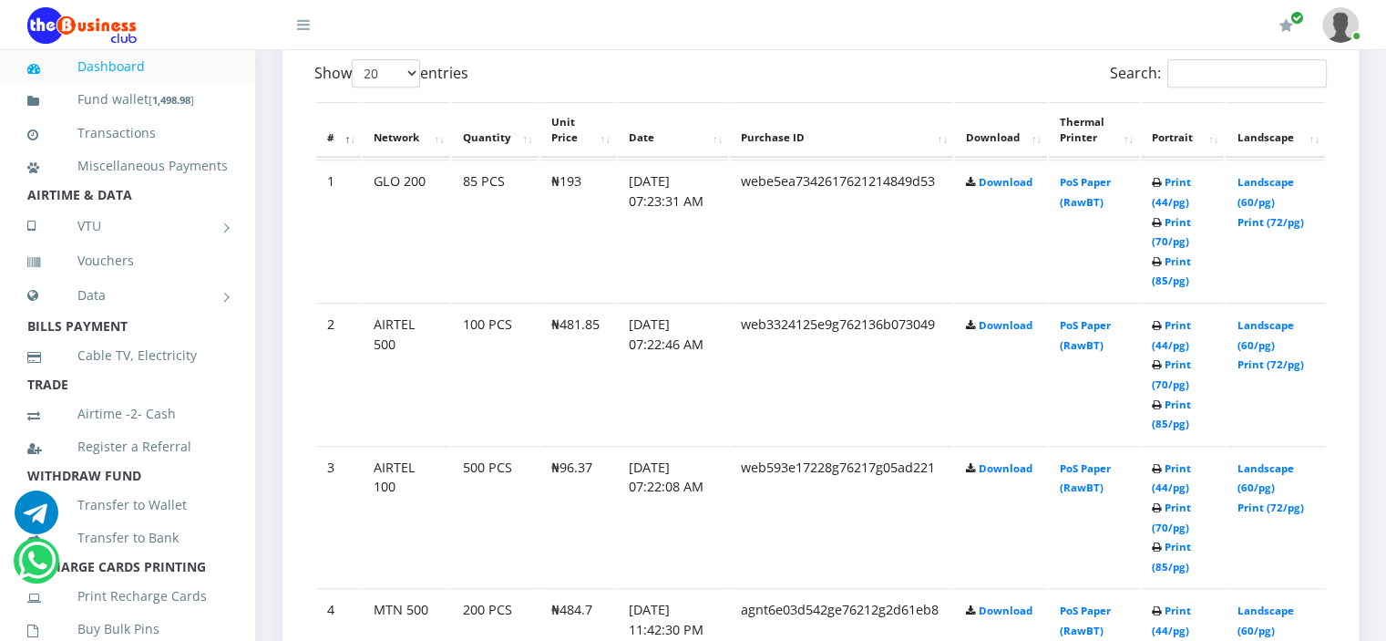
scroll to position [959, 0]
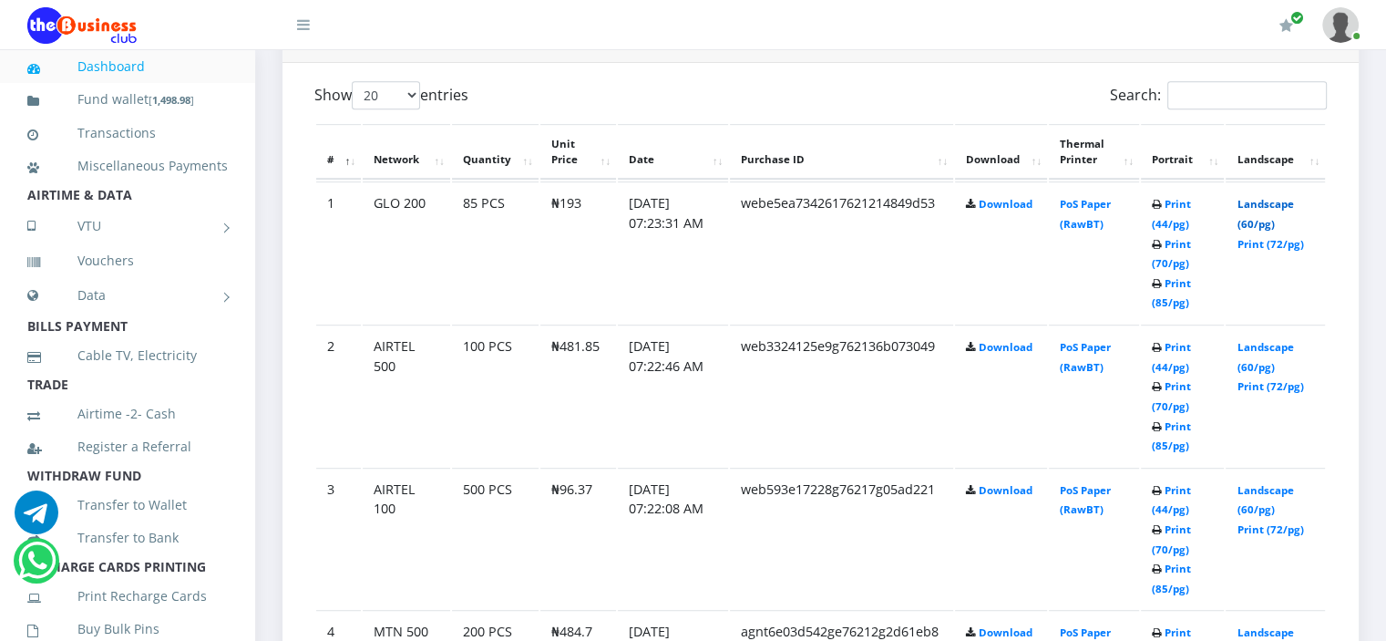
click at [1260, 223] on link "Landscape (60/pg)" at bounding box center [1265, 214] width 56 height 34
